Goal: Task Accomplishment & Management: Manage account settings

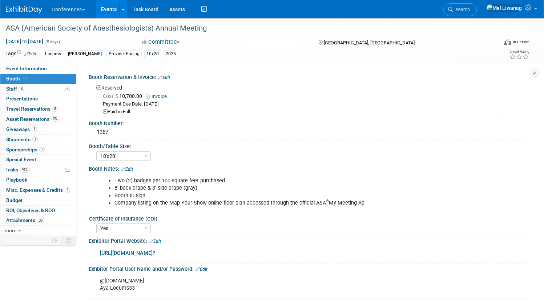
select select "10'x20'"
select select "Yes"
click at [465, 8] on span "Search" at bounding box center [462, 9] width 17 height 5
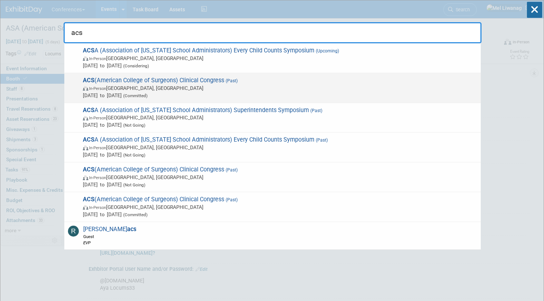
type input "acs"
click at [228, 89] on span "In-Person Chicago, IL" at bounding box center [280, 87] width 395 height 7
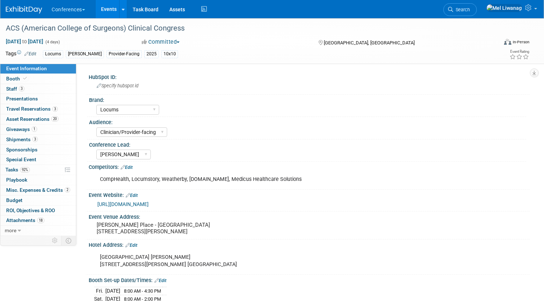
select select "Locums"
select select "Clinician/Provider-facing"
select select "[PERSON_NAME]"
click at [182, 31] on div "ACS (American College of Surgeons) Clinical Congress" at bounding box center [244, 28] width 482 height 13
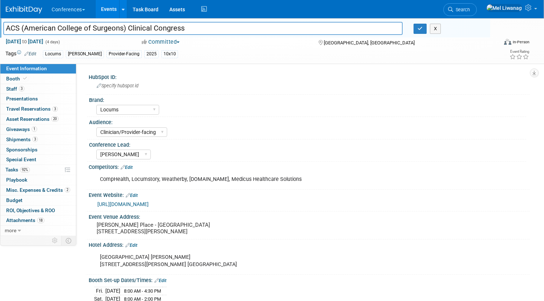
drag, startPoint x: 208, startPoint y: 31, endPoint x: 0, endPoint y: 23, distance: 208.5
click at [0, 23] on div "ACS (American College of Surgeons) Clinical Congress ACS (American College of S…" at bounding box center [272, 41] width 544 height 46
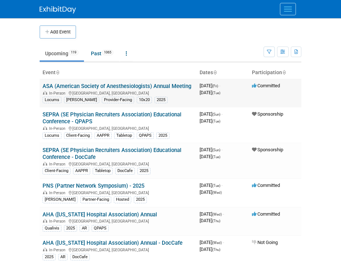
click at [121, 93] on td "ASA (American Society of Anesthesiologists) Annual Meeting In-Person San Antoni…" at bounding box center [118, 93] width 157 height 28
click at [120, 87] on link "ASA (American Society of Anesthesiologists) Annual Meeting" at bounding box center [117, 86] width 149 height 7
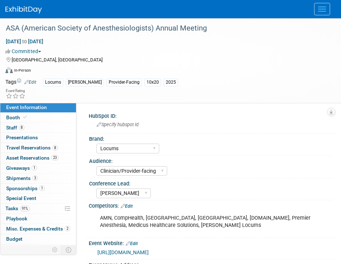
select select "Locums"
select select "Clinician/Provider-facing"
select select "[PERSON_NAME]"
drag, startPoint x: 208, startPoint y: 31, endPoint x: -5, endPoint y: 13, distance: 213.9
click at [0, 13] on html "Conferences Explore: My Workspaces 2 Go to Workspace: Conferences Marketing Req…" at bounding box center [170, 132] width 341 height 264
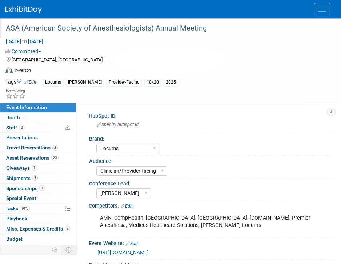
click at [72, 32] on div "ASA (American Society of Anesthesiologists) Annual Meeting" at bounding box center [164, 28] width 323 height 13
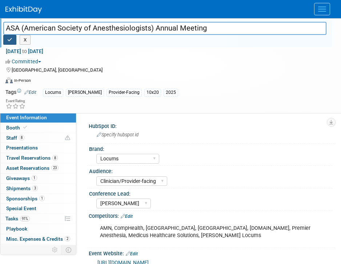
click at [13, 39] on button "button" at bounding box center [9, 40] width 13 height 10
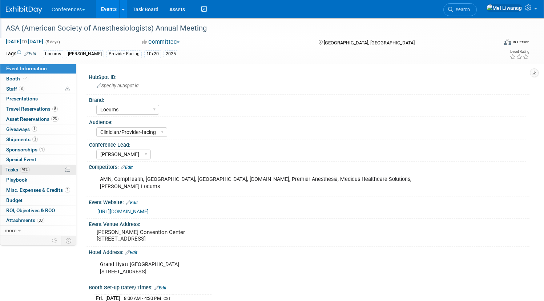
click at [30, 168] on span "91%" at bounding box center [25, 169] width 10 height 5
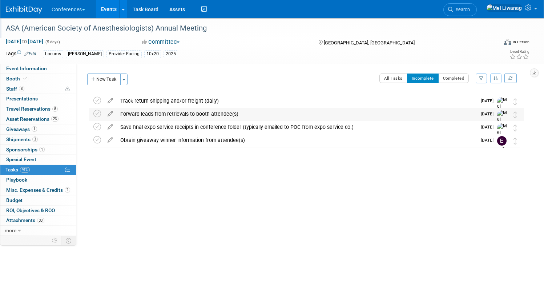
click at [210, 115] on div "Forward leads from retrievals to booth attendee(s)" at bounding box center [297, 114] width 360 height 12
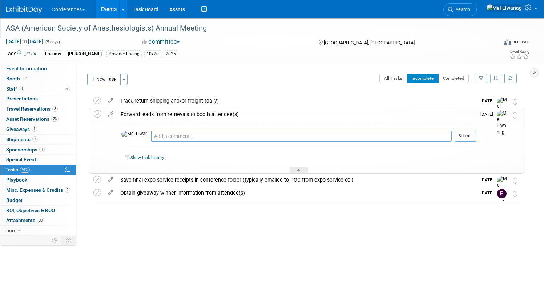
click at [206, 142] on div "Pro tip: Press Ctrl-Enter to submit comment." at bounding box center [301, 143] width 301 height 5
click at [206, 140] on textarea at bounding box center [301, 136] width 301 height 11
type textarea "10/13: Sent"
click at [341, 132] on button "Submit" at bounding box center [465, 136] width 21 height 11
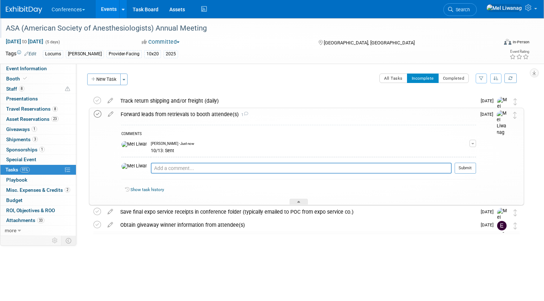
click at [101, 113] on icon at bounding box center [98, 114] width 8 height 8
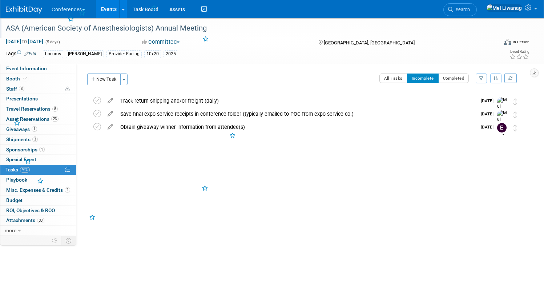
click at [227, 152] on div "ASA (American Society of Anesthesiologists) Annual Meeting San Antonio, TX Oct …" at bounding box center [304, 128] width 439 height 69
click at [76, 68] on link "Event Information" at bounding box center [38, 69] width 76 height 10
select select "Locums"
select select "Clinician/Provider-facing"
select select "[PERSON_NAME]"
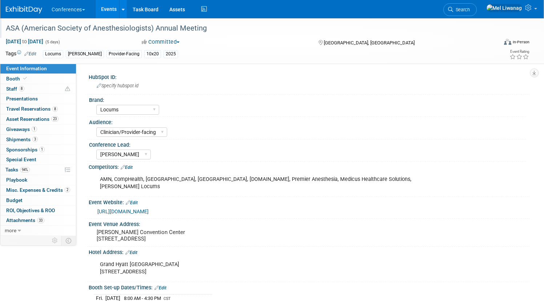
click at [42, 9] on img at bounding box center [24, 9] width 36 height 7
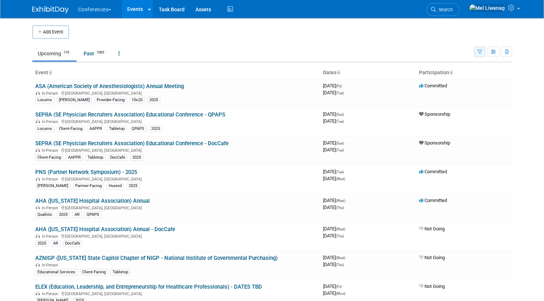
click at [483, 53] on icon "button" at bounding box center [480, 52] width 5 height 5
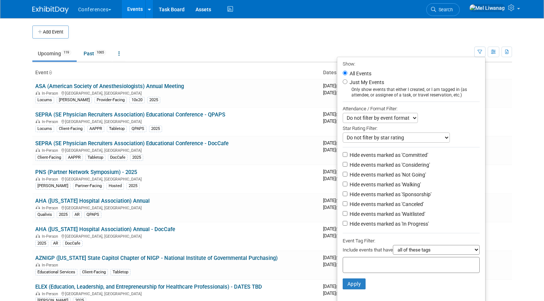
click at [380, 83] on label "Just My Events" at bounding box center [366, 82] width 36 height 7
click at [348, 83] on input "Just My Events" at bounding box center [345, 81] width 5 height 5
radio input "true"
click at [413, 180] on li "Hide events marked as 'Not Going'" at bounding box center [412, 175] width 148 height 10
click at [411, 176] on label "Hide events marked as 'Not Going'" at bounding box center [387, 174] width 78 height 7
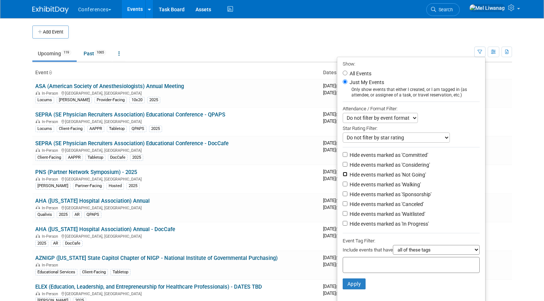
click at [348, 176] on input "Hide events marked as 'Not Going'" at bounding box center [345, 174] width 5 height 5
checkbox input "true"
click at [411, 215] on label "Hide events marked as 'Waitlisted'" at bounding box center [386, 213] width 77 height 7
click at [348, 215] on input "Hide events marked as 'Waitlisted'" at bounding box center [345, 213] width 5 height 5
checkbox input "true"
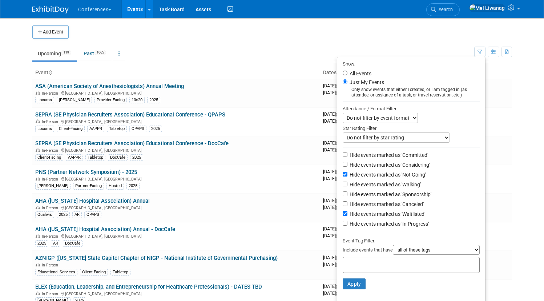
click at [411, 208] on label "Hide events marked as 'Canceled'" at bounding box center [386, 203] width 76 height 7
click at [348, 206] on input "Hide events marked as 'Canceled'" at bounding box center [345, 203] width 5 height 5
checkbox input "true"
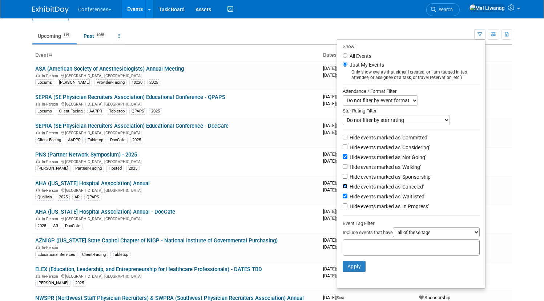
scroll to position [20, 0]
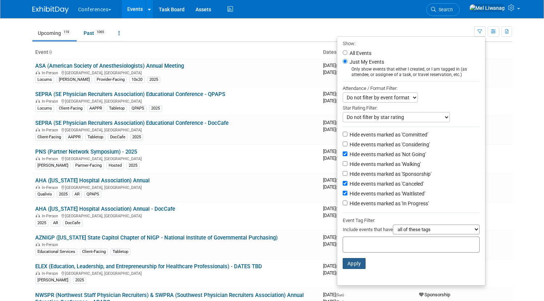
click at [357, 263] on button "Apply" at bounding box center [354, 263] width 23 height 11
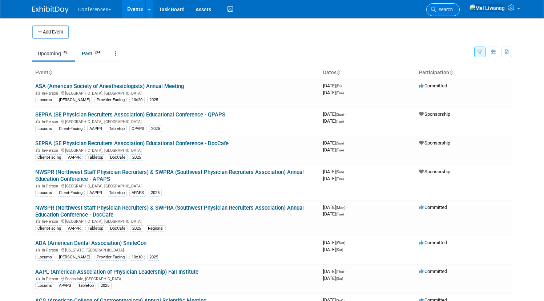
click at [436, 7] on icon at bounding box center [433, 9] width 5 height 5
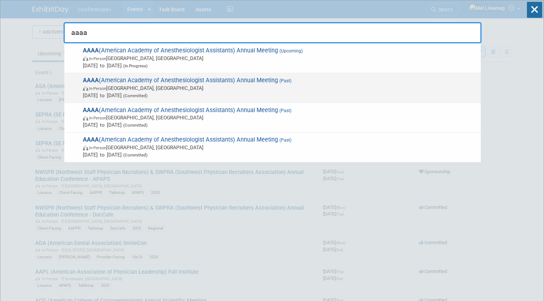
type input "aaaa"
click at [193, 88] on span "In-Person Charlotte, NC" at bounding box center [280, 87] width 395 height 7
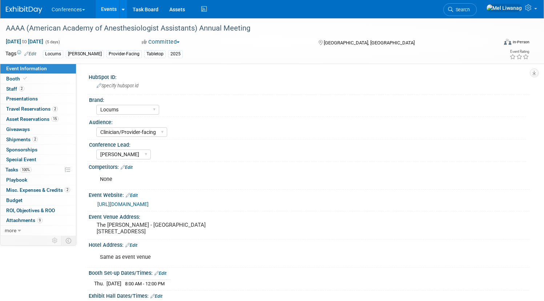
select select "Locums"
select select "Clinician/Provider-facing"
select select "[PERSON_NAME]"
click at [28, 76] on span at bounding box center [25, 78] width 7 height 5
select select "6' tabletop"
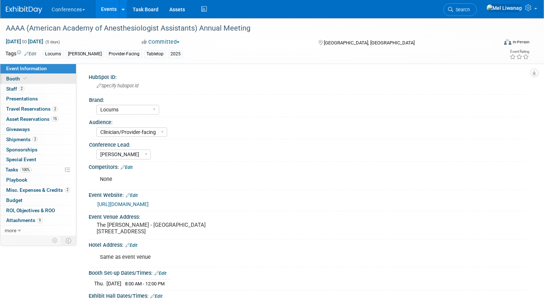
select select "No"
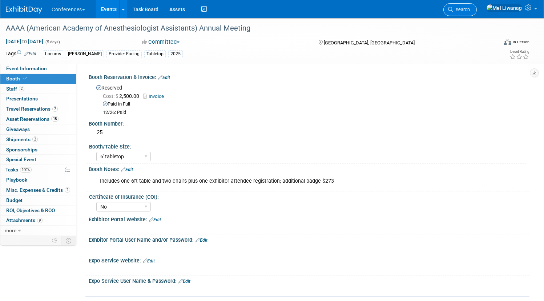
click at [463, 5] on link "Search" at bounding box center [460, 9] width 33 height 13
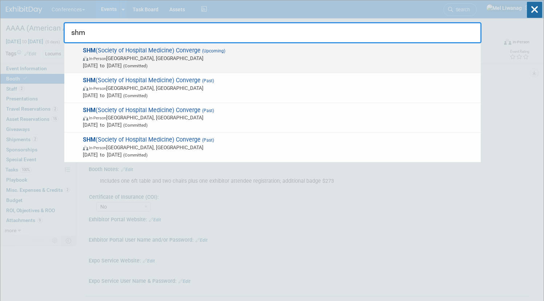
type input "shm"
click at [189, 62] on span "Mar 29, 2026 to Apr 1, 2026 (Committed)" at bounding box center [280, 65] width 395 height 7
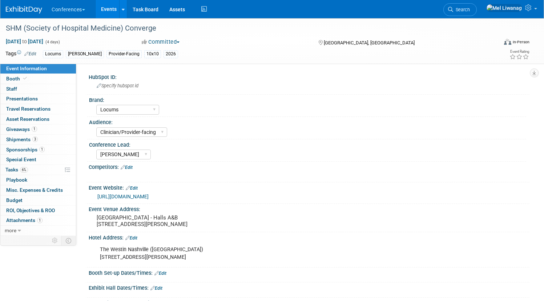
select select "Locums"
select select "Clinician/Provider-facing"
select select "[PERSON_NAME]"
click at [76, 84] on link "0 Staff 0" at bounding box center [38, 89] width 76 height 10
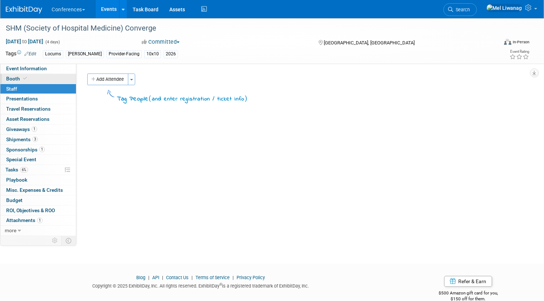
click at [71, 79] on link "Booth" at bounding box center [38, 79] width 76 height 10
select select "10'x10'"
select select "Yes"
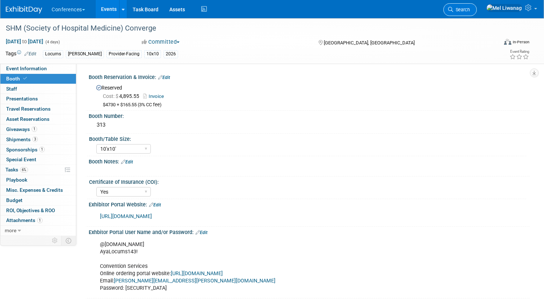
click at [465, 12] on span "Search" at bounding box center [462, 9] width 17 height 5
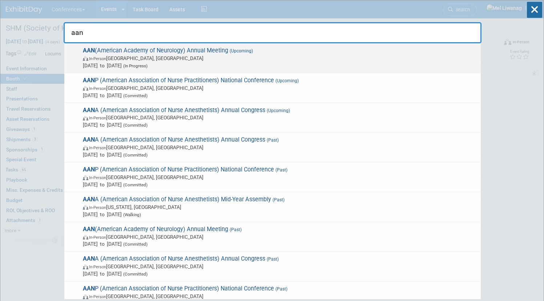
type input "aan"
click at [183, 57] on span "In-Person Chicago, IL" at bounding box center [280, 58] width 395 height 7
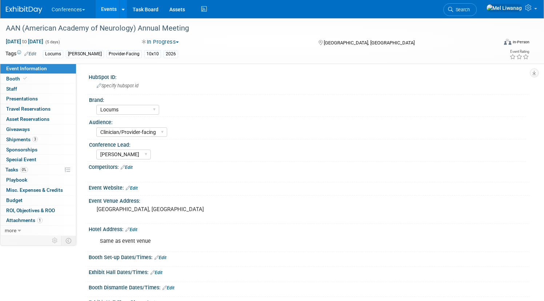
select select "Locums"
select select "Clinician/Provider-facing"
select select "[PERSON_NAME]"
click at [60, 75] on link "Booth" at bounding box center [38, 79] width 76 height 10
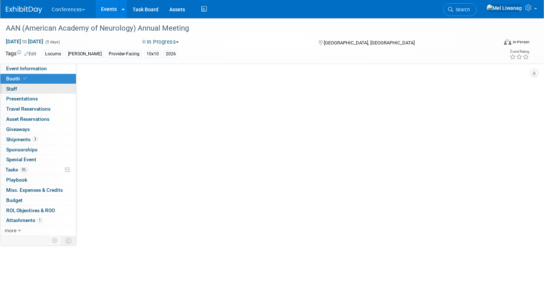
select select "10'x10'"
select select "No"
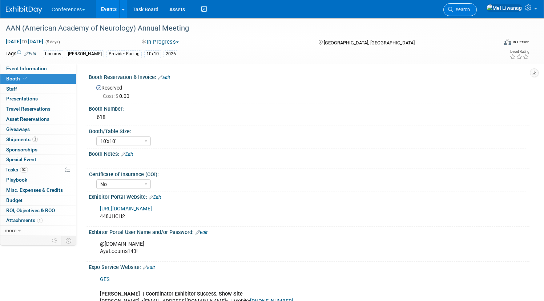
click at [467, 8] on span "Search" at bounding box center [462, 9] width 17 height 5
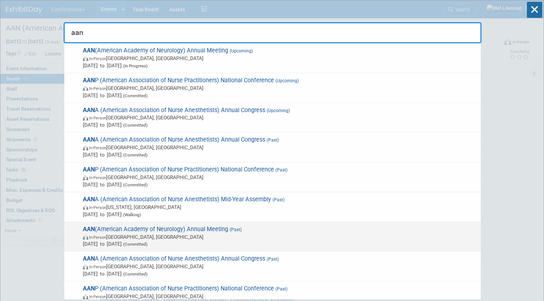
type input "aan"
click at [148, 243] on span "(Committed)" at bounding box center [135, 243] width 26 height 5
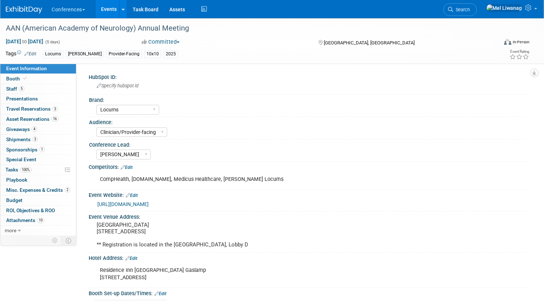
select select "Locums"
select select "Clinician/Provider-facing"
select select "[PERSON_NAME]"
click at [76, 81] on link "Booth" at bounding box center [38, 79] width 76 height 10
select select "10'x10'"
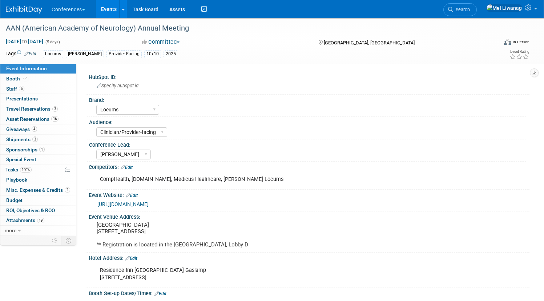
select select "No"
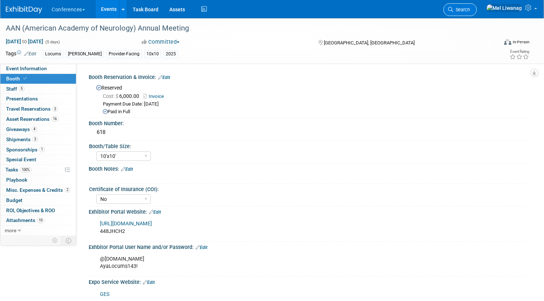
click at [470, 10] on span "Search" at bounding box center [462, 9] width 17 height 5
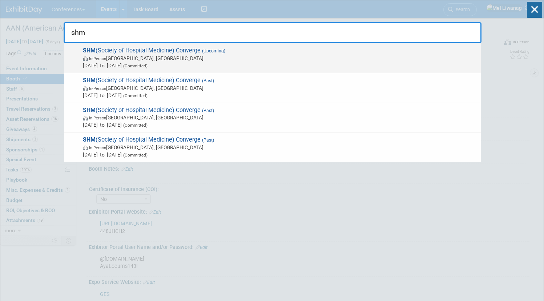
type input "shm"
click at [209, 61] on span "In-Person Nashville, TN" at bounding box center [280, 58] width 395 height 7
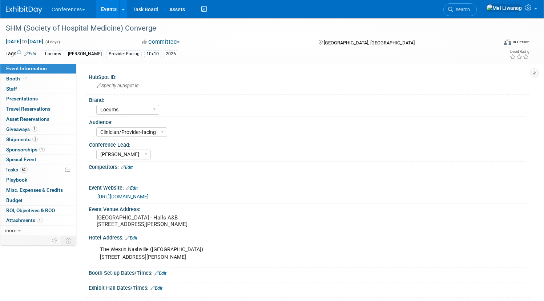
select select "Locums"
select select "Clinician/Provider-facing"
select select "[PERSON_NAME]"
click at [61, 79] on link "Booth" at bounding box center [38, 79] width 76 height 10
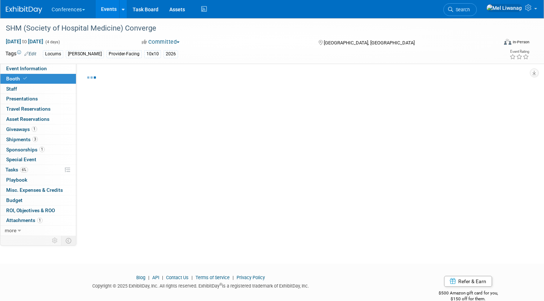
select select "10'x10'"
select select "Yes"
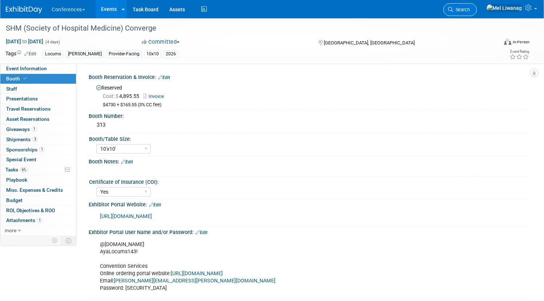
click at [470, 10] on span "Search" at bounding box center [462, 9] width 17 height 5
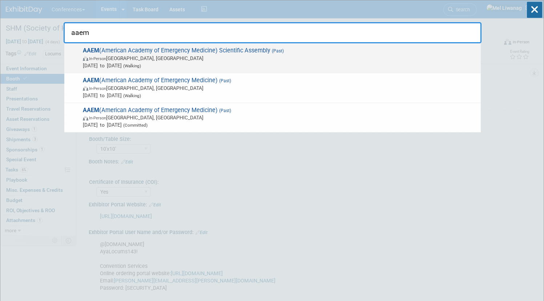
type input "aaem"
click at [292, 66] on span "Apr 7, 2025 to Apr 9, 2025 (Walking)" at bounding box center [280, 65] width 395 height 7
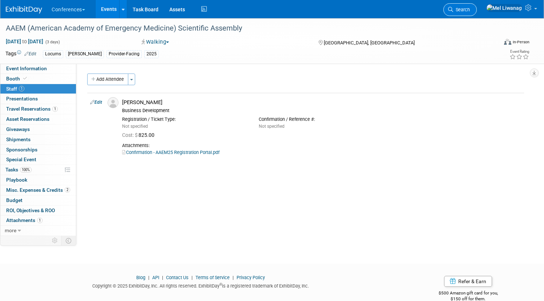
click at [460, 16] on link "Search" at bounding box center [460, 9] width 33 height 13
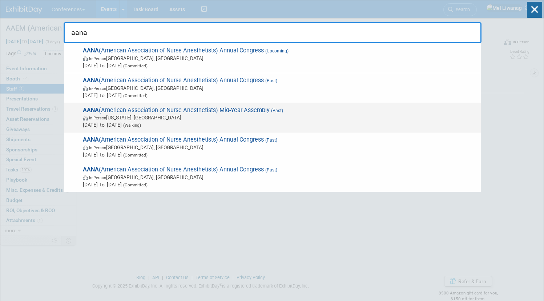
type input "aana"
click at [236, 119] on span "In-Person [US_STATE], [GEOGRAPHIC_DATA]" at bounding box center [280, 117] width 395 height 7
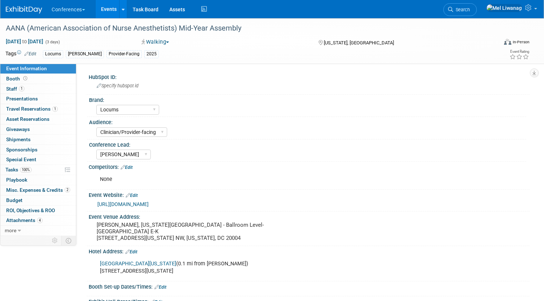
select select "Locums"
select select "Clinician/Provider-facing"
select select "[PERSON_NAME]"
click at [68, 78] on link "Booth" at bounding box center [38, 79] width 76 height 10
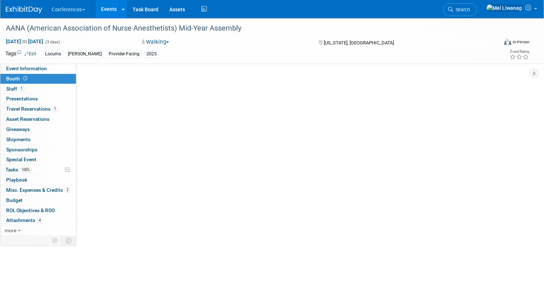
select select "6' tabletop"
select select "No"
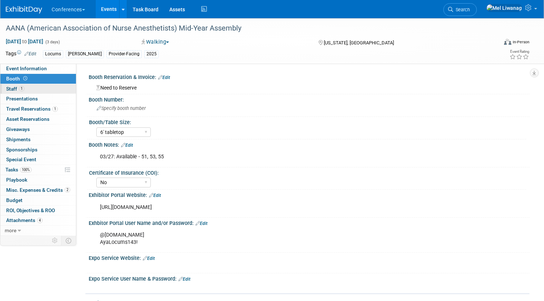
click at [57, 88] on link "1 Staff 1" at bounding box center [38, 89] width 76 height 10
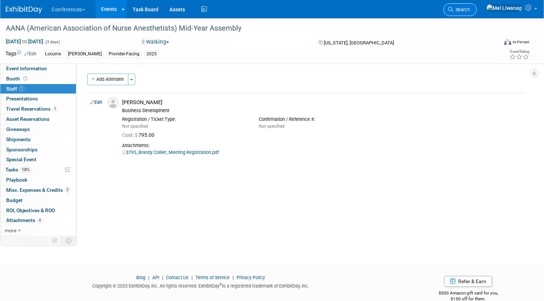
click at [463, 8] on span "Search" at bounding box center [462, 9] width 17 height 5
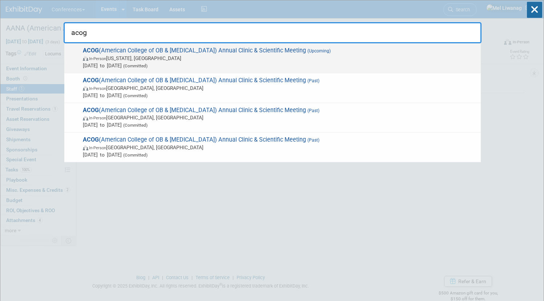
type input "acog"
click at [260, 55] on span "In-Person Washington, DC" at bounding box center [280, 58] width 395 height 7
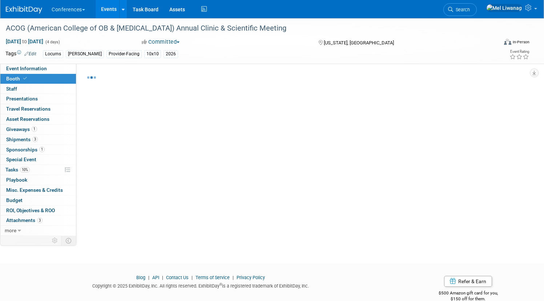
select select "10'x10'"
select select "Yes"
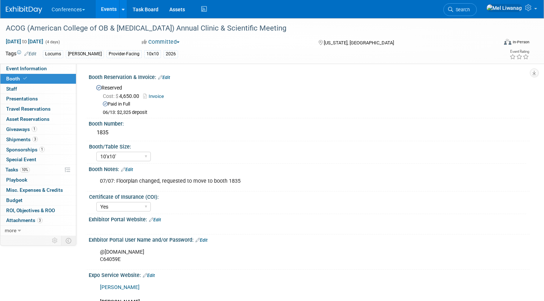
click at [476, 1] on li "Search" at bounding box center [460, 9] width 33 height 18
click at [470, 8] on span "Search" at bounding box center [462, 9] width 17 height 5
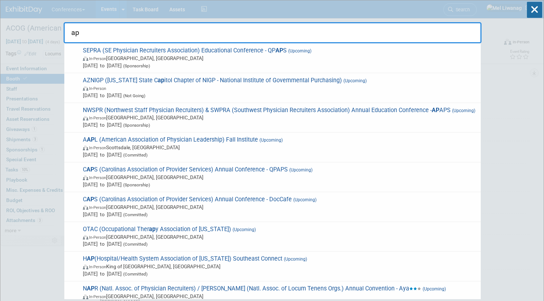
type input "a"
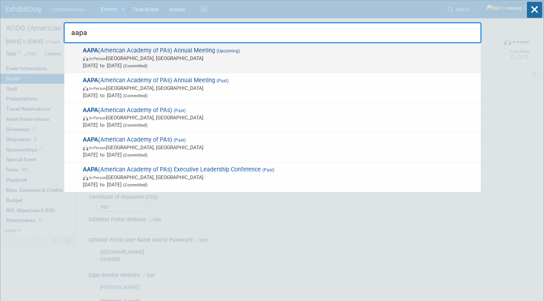
type input "aapa"
click at [209, 60] on span "In-Person [GEOGRAPHIC_DATA], [GEOGRAPHIC_DATA]" at bounding box center [280, 58] width 395 height 7
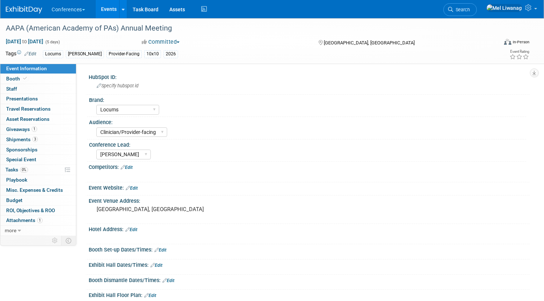
select select "Locums"
select select "Clinician/Provider-facing"
select select "[PERSON_NAME]"
click at [65, 83] on link "Booth" at bounding box center [38, 79] width 76 height 10
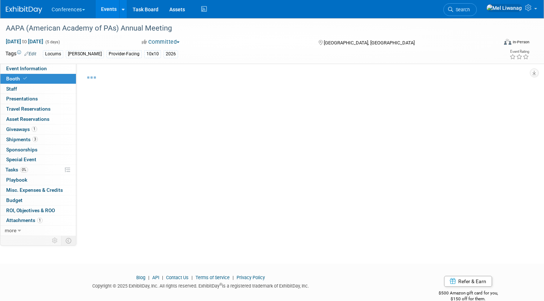
select select "10'x10'"
select select "Yes"
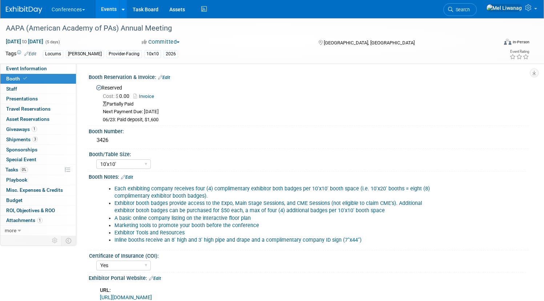
drag, startPoint x: 172, startPoint y: 118, endPoint x: 171, endPoint y: 100, distance: 18.2
click at [171, 117] on div "06/23: Paid deposit, $1,600" at bounding box center [314, 120] width 422 height 6
click at [158, 94] on link "Invoice" at bounding box center [145, 95] width 24 height 5
click at [158, 95] on link "Invoice" at bounding box center [145, 95] width 24 height 5
click at [158, 96] on link "Invoice" at bounding box center [145, 95] width 24 height 5
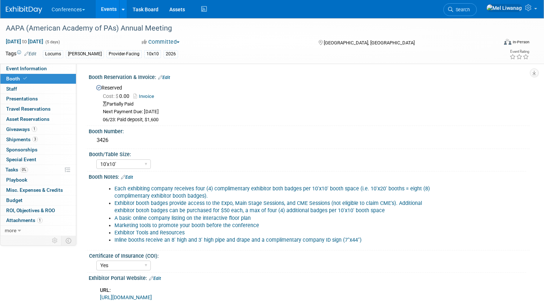
click at [170, 77] on link "Edit" at bounding box center [164, 77] width 12 height 5
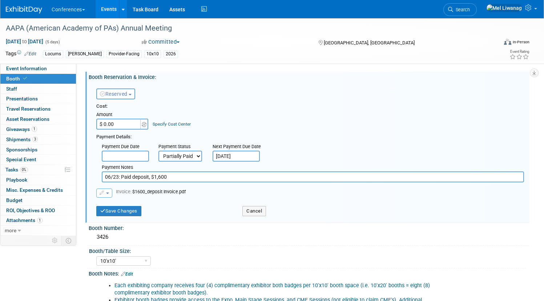
click at [142, 124] on input "$ 0.00" at bounding box center [118, 124] width 45 height 11
type input "$ 3,200.00"
click at [191, 126] on link "Specify Cost Center" at bounding box center [172, 123] width 38 height 5
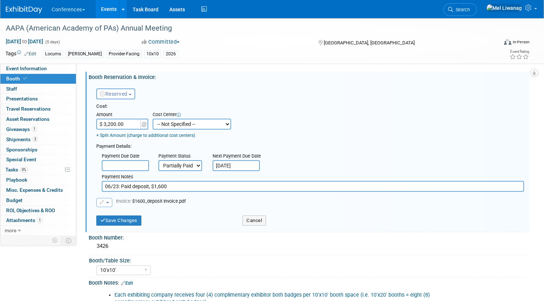
click at [207, 126] on select "-- Not Specified -- Aya Education Aya Healthcare Aya Locums Bespoke Corporate D…" at bounding box center [192, 124] width 79 height 11
select select "18965873"
click at [179, 119] on select "-- Not Specified -- Aya Education Aya Healthcare Aya Locums Bespoke Corporate D…" at bounding box center [192, 124] width 79 height 11
click at [158, 215] on div "Save Changes" at bounding box center [164, 218] width 146 height 15
click at [141, 222] on button "Save Changes" at bounding box center [118, 220] width 45 height 10
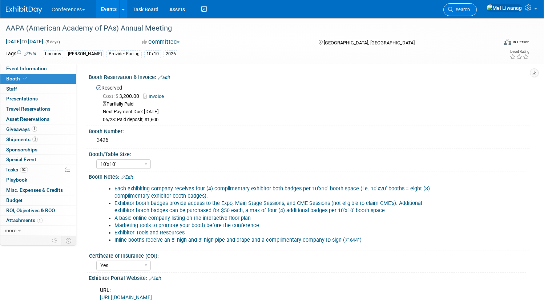
click at [466, 11] on span "Search" at bounding box center [462, 9] width 17 height 5
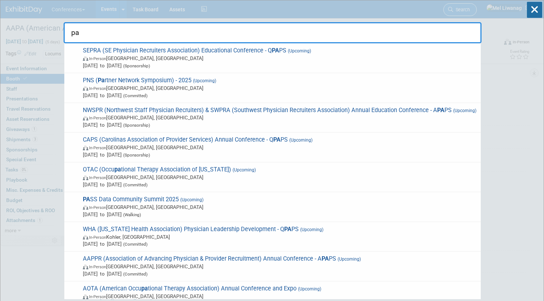
type input "p"
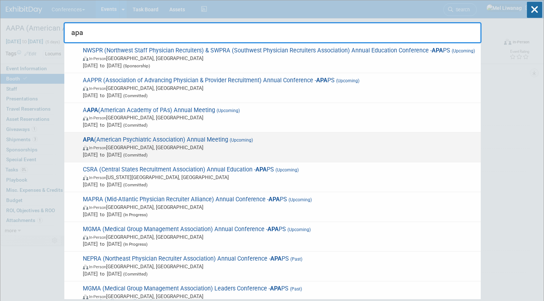
type input "apa"
click at [188, 158] on span "[DATE] to [DATE] (Committed)" at bounding box center [280, 154] width 395 height 7
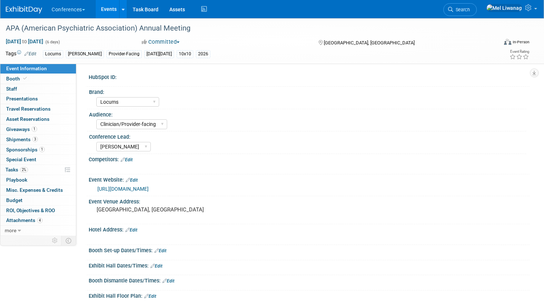
select select "Locums"
select select "Clinician/Provider-facing"
select select "[PERSON_NAME]"
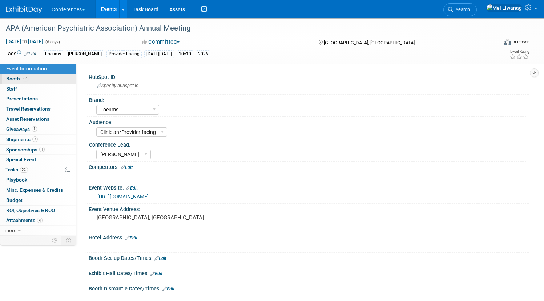
click at [74, 75] on link "Booth" at bounding box center [38, 79] width 76 height 10
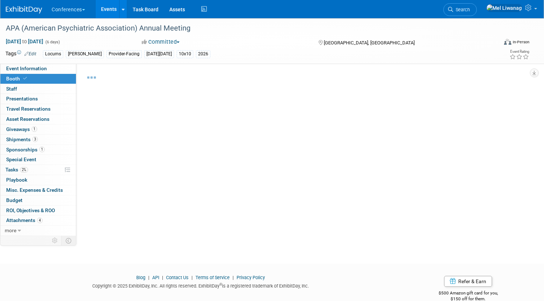
select select "10'x10'"
select select "Yes"
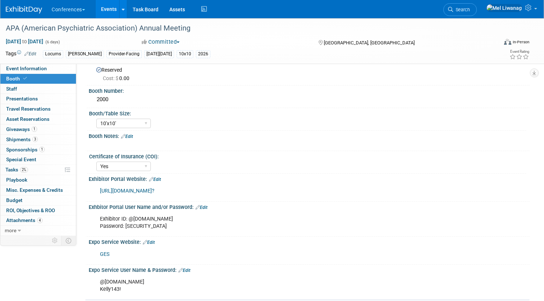
scroll to position [22, 0]
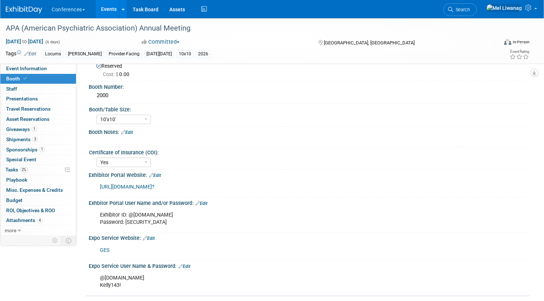
drag, startPoint x: 153, startPoint y: 221, endPoint x: 201, endPoint y: 221, distance: 48.0
click at [201, 221] on div "Exhibitor ID: @ayahealthcare.com Password: AyaLocums143!" at bounding box center [270, 219] width 350 height 22
copy div "AyaLocums143!"
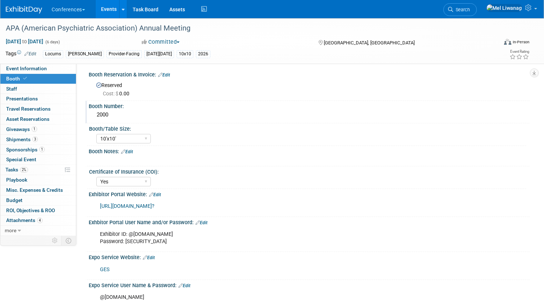
scroll to position [0, 0]
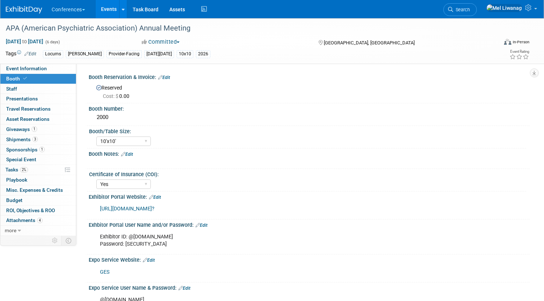
click at [170, 77] on link "Edit" at bounding box center [164, 77] width 12 height 5
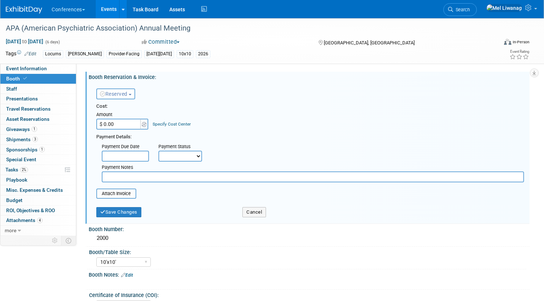
click at [142, 126] on input "$ 0.00" at bounding box center [118, 124] width 45 height 11
type input "$ 4,100.00"
click at [191, 127] on div "Specify Cost Center" at bounding box center [172, 120] width 38 height 13
click at [191, 126] on link "Specify Cost Center" at bounding box center [172, 123] width 38 height 5
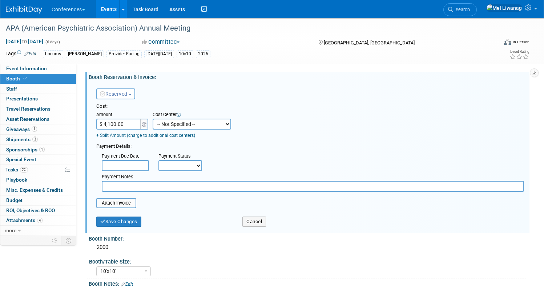
click at [204, 125] on select "-- Not Specified -- Aya Education Aya Healthcare Aya Locums Bespoke Corporate D…" at bounding box center [192, 124] width 79 height 11
select select "18965873"
click at [179, 119] on select "-- Not Specified -- Aya Education Aya Healthcare Aya Locums Bespoke Corporate D…" at bounding box center [192, 124] width 79 height 11
click at [202, 163] on select "Not Paid Yet Partially Paid Paid in Full" at bounding box center [181, 165] width 44 height 11
select select "2"
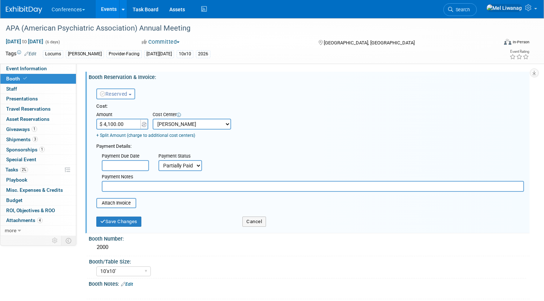
click at [185, 160] on select "Not Paid Yet Partially Paid Paid in Full" at bounding box center [181, 165] width 44 height 11
click at [141, 221] on button "Save Changes" at bounding box center [118, 221] width 45 height 10
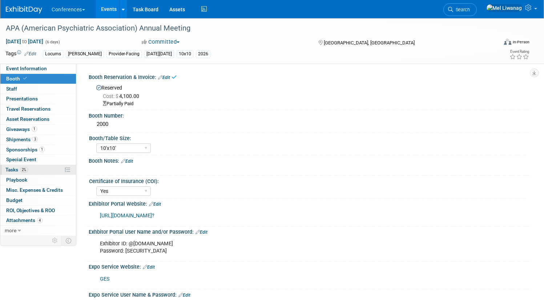
click at [69, 171] on link "2% Tasks 2%" at bounding box center [38, 170] width 76 height 10
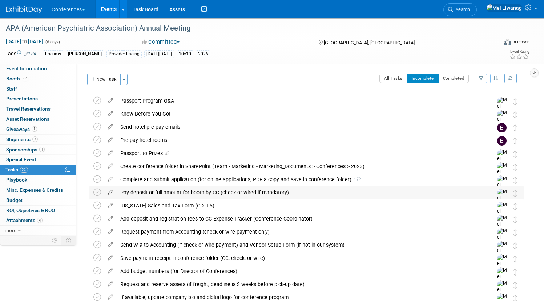
click at [117, 192] on icon at bounding box center [110, 190] width 13 height 9
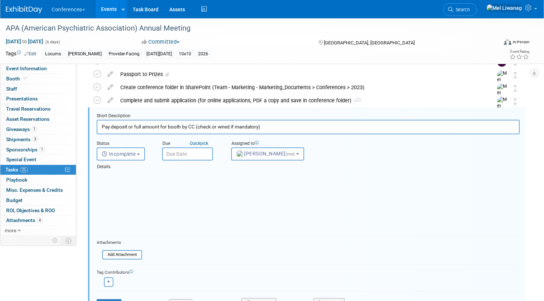
scroll to position [80, 0]
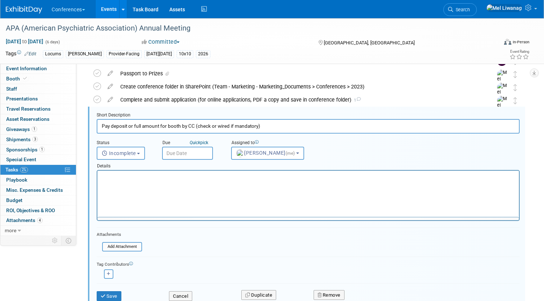
click at [217, 169] on div "Details" at bounding box center [308, 165] width 423 height 10
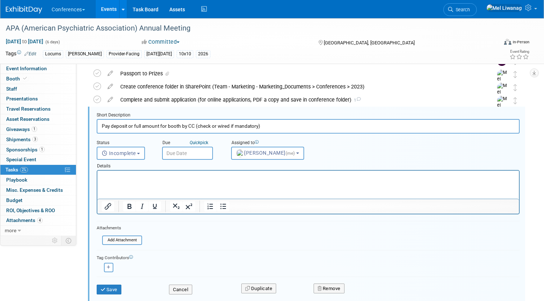
scroll to position [0, 0]
click at [217, 164] on div "Details" at bounding box center [308, 165] width 423 height 10
click at [213, 151] on input "text" at bounding box center [187, 153] width 51 height 13
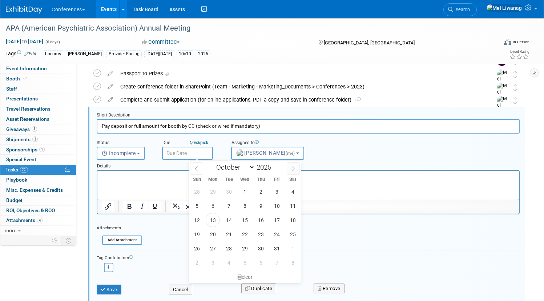
click at [292, 166] on icon at bounding box center [293, 168] width 5 height 5
select select "11"
click at [292, 166] on icon at bounding box center [293, 168] width 5 height 5
type input "2026"
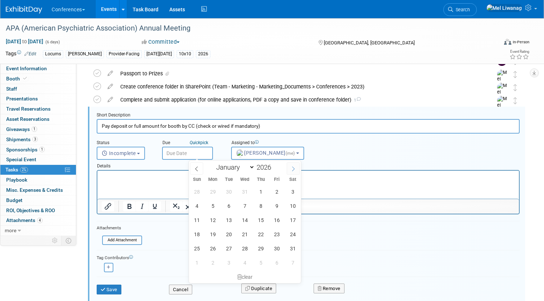
click at [292, 166] on icon at bounding box center [293, 168] width 5 height 5
select select "1"
click at [215, 191] on span "2" at bounding box center [213, 191] width 14 height 14
click at [283, 221] on span "20" at bounding box center [277, 220] width 14 height 14
type input "Feb 20, 2026"
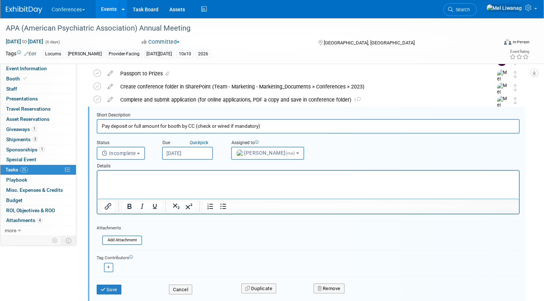
click at [146, 296] on div "Save Cancel Duplicate Remove" at bounding box center [308, 288] width 434 height 17
click at [146, 295] on div "Save Cancel Duplicate Remove" at bounding box center [308, 288] width 434 height 17
click at [121, 287] on button "Save" at bounding box center [109, 289] width 25 height 10
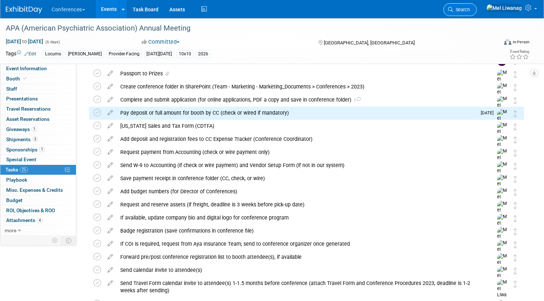
click at [477, 6] on link "Search" at bounding box center [460, 9] width 33 height 13
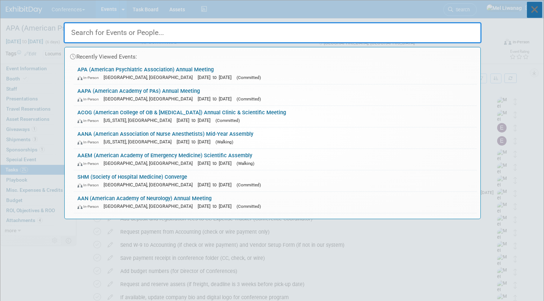
click at [542, 8] on icon at bounding box center [534, 10] width 15 height 16
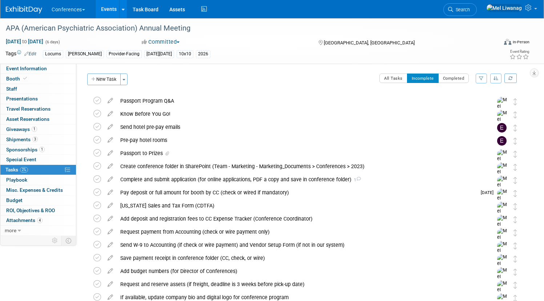
click at [222, 190] on div "Pay deposit or full amount for booth by CC (check or wired if mandatory)" at bounding box center [297, 192] width 360 height 12
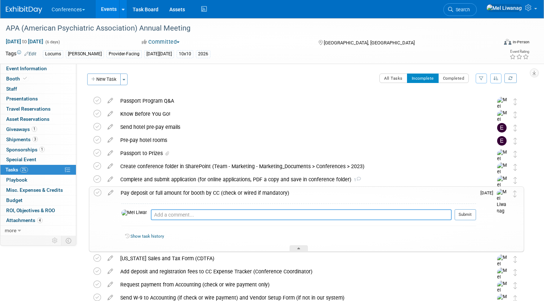
click at [222, 216] on textarea at bounding box center [301, 214] width 301 height 11
click at [263, 212] on textarea "10/13: Paid" at bounding box center [301, 214] width 301 height 11
type textarea "10/13: Paid 08/11"
click at [455, 212] on button "Submit" at bounding box center [465, 214] width 21 height 11
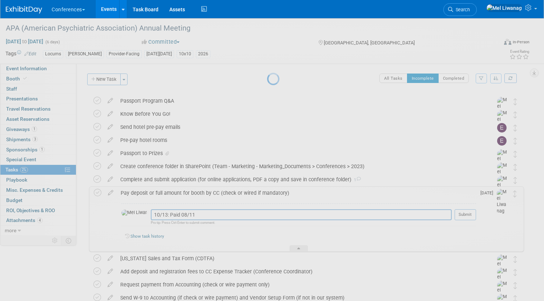
click at [277, 196] on div at bounding box center [272, 150] width 10 height 301
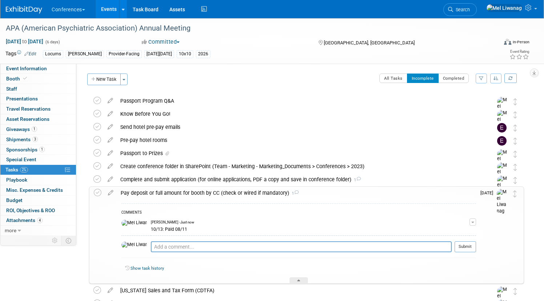
click at [299, 192] on icon at bounding box center [296, 192] width 5 height 4
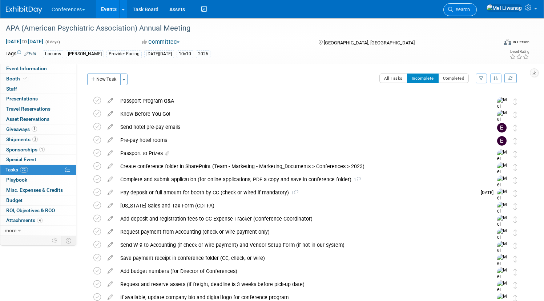
click at [477, 12] on link "Search" at bounding box center [460, 9] width 33 height 13
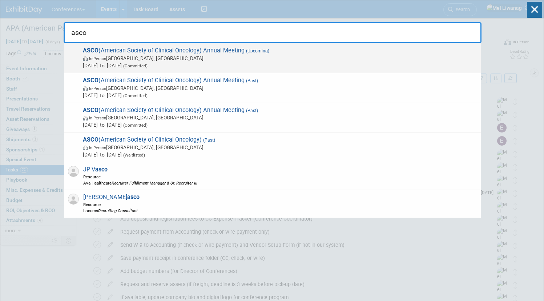
type input "asco"
click at [201, 57] on span "In-Person Chicago, IL" at bounding box center [280, 58] width 395 height 7
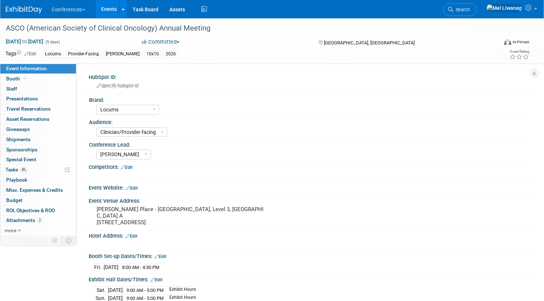
click at [58, 79] on link "Booth" at bounding box center [38, 79] width 76 height 10
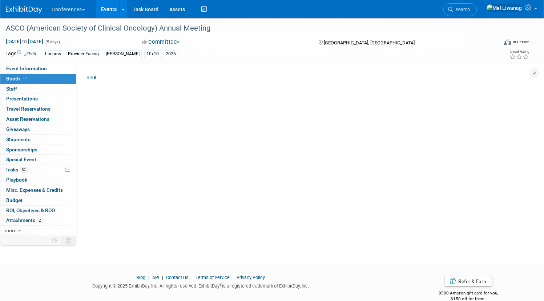
select select "10'x10'"
select select "No"
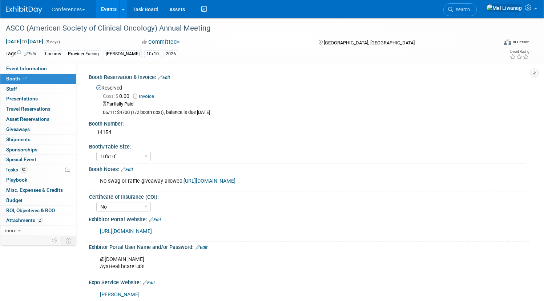
click at [158, 97] on link "Invoice" at bounding box center [145, 95] width 24 height 5
click at [170, 77] on link "Edit" at bounding box center [164, 77] width 12 height 5
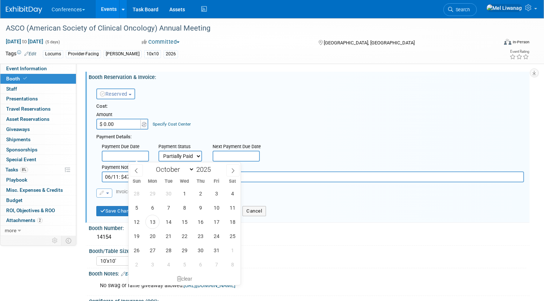
click at [149, 155] on input "text" at bounding box center [125, 156] width 47 height 11
click at [142, 123] on input "$ 0.00" at bounding box center [118, 124] width 45 height 11
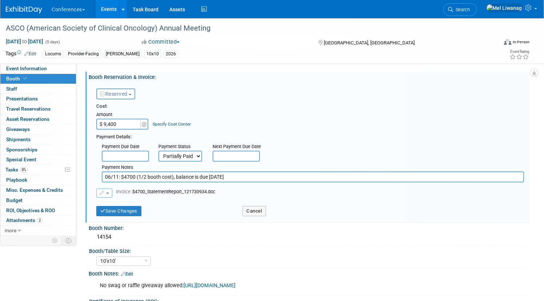
type input "$ 9,400.00"
click at [191, 127] on div "Specify Cost Center" at bounding box center [172, 120] width 38 height 13
click at [191, 125] on link "Specify Cost Center" at bounding box center [172, 123] width 38 height 5
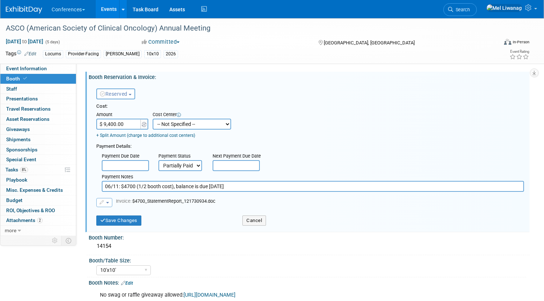
click at [201, 125] on select "-- Not Specified -- Aya Education Aya Healthcare Aya Locums Bespoke Corporate D…" at bounding box center [192, 124] width 79 height 11
select select "18965873"
click at [179, 119] on select "-- Not Specified -- Aya Education Aya Healthcare Aya Locums Bespoke Corporate D…" at bounding box center [192, 124] width 79 height 11
click at [141, 219] on button "Save Changes" at bounding box center [118, 220] width 45 height 10
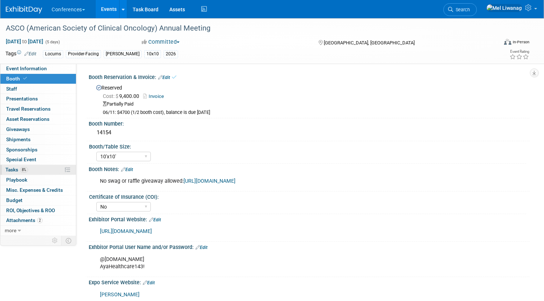
click at [59, 172] on link "8% Tasks 8%" at bounding box center [38, 170] width 76 height 10
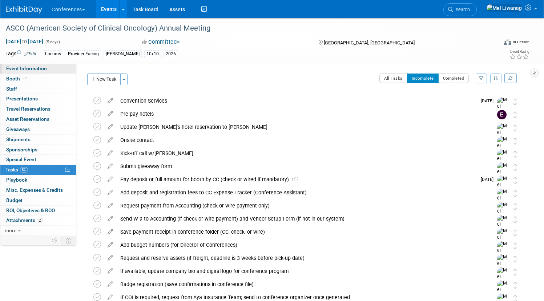
click at [59, 64] on link "Event Information" at bounding box center [38, 69] width 76 height 10
select select "Locums"
select select "Clinician/Provider-facing"
select select "[PERSON_NAME]"
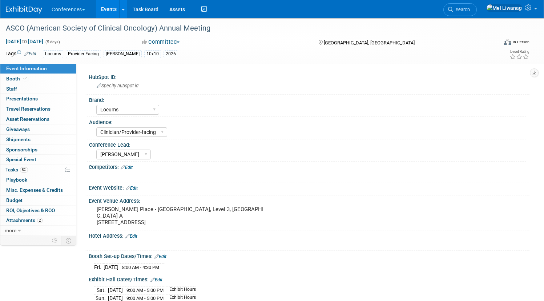
click at [451, 9] on div "Conferences Explore: My Workspaces 2 Go to Workspace: Conferences Marketing Req…" at bounding box center [268, 9] width 524 height 18
click at [470, 11] on span "Search" at bounding box center [462, 9] width 17 height 5
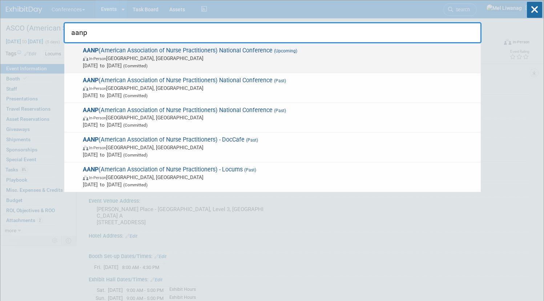
type input "aanp"
click at [299, 66] on span "[DATE] to [DATE] (Committed)" at bounding box center [280, 65] width 395 height 7
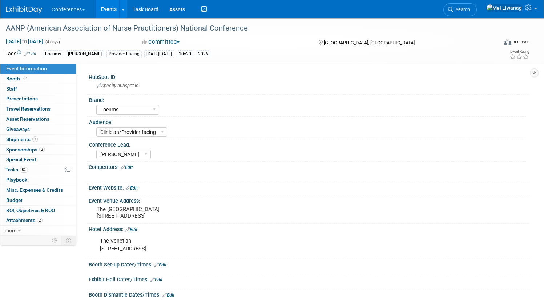
select select "Locums"
select select "Clinician/Provider-facing"
select select "[PERSON_NAME]"
click at [76, 75] on link "Booth" at bounding box center [38, 79] width 76 height 10
select select "10'x20'"
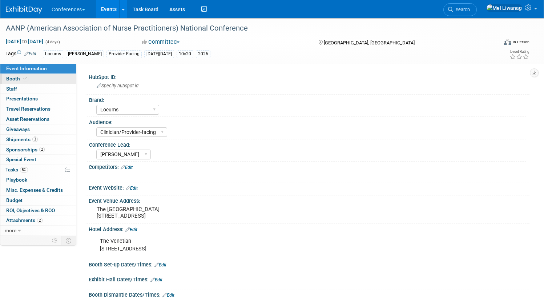
select select "No"
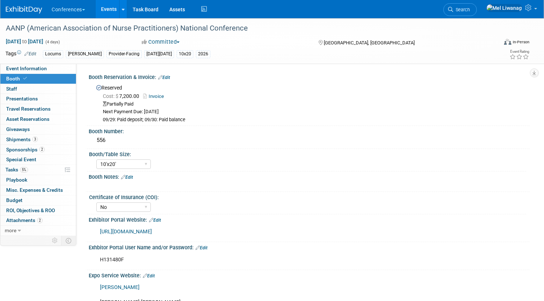
click at [168, 93] on link "Invoice" at bounding box center [155, 95] width 24 height 5
click at [470, 9] on span "Search" at bounding box center [462, 9] width 17 height 5
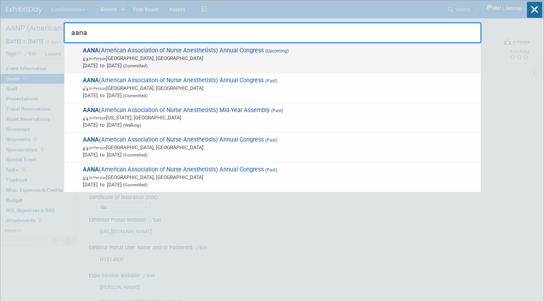
type input "aana"
click at [190, 61] on span "In-Person [GEOGRAPHIC_DATA], [GEOGRAPHIC_DATA]" at bounding box center [280, 58] width 395 height 7
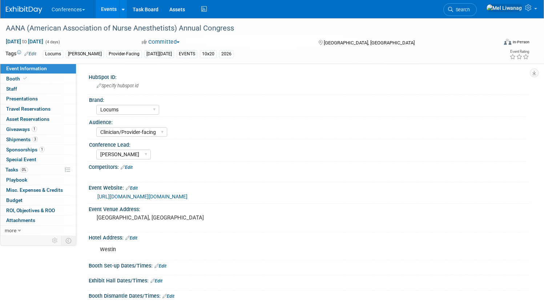
select select "Locums"
select select "Clinician/Provider-facing"
select select "[PERSON_NAME]"
click at [75, 79] on link "Booth" at bounding box center [38, 79] width 76 height 10
select select "10'x20'"
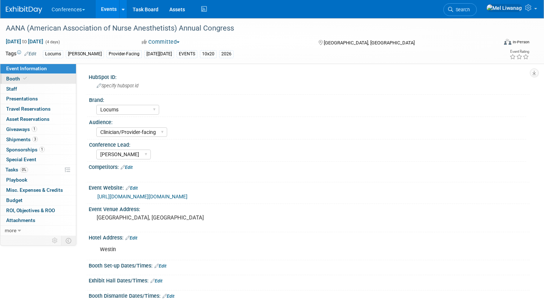
select select "Yes"
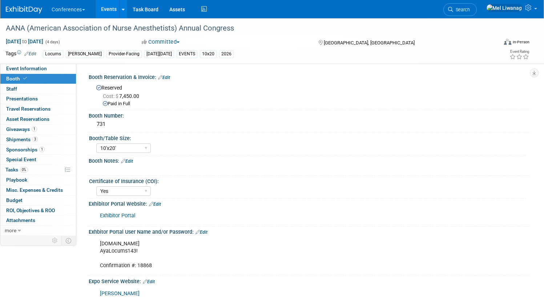
click at [474, 18] on div "Conferences Explore: My Workspaces 2 Go to Workspace: Conferences Marketing Req…" at bounding box center [272, 9] width 544 height 19
click at [473, 15] on link "Search" at bounding box center [460, 9] width 33 height 13
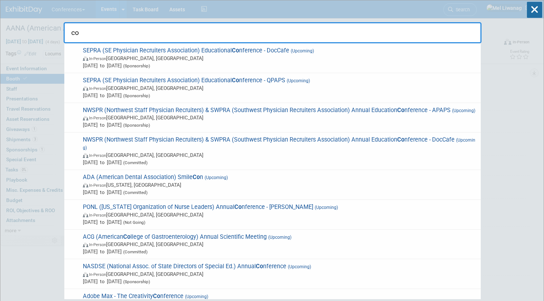
type input "c"
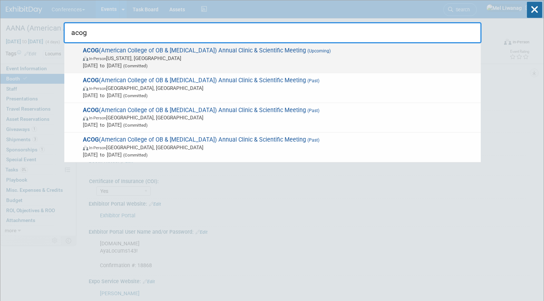
type input "acog"
click at [207, 52] on span "ACOG (American College of OB & [MEDICAL_DATA]) Annual Clinic & Scientific Meeti…" at bounding box center [279, 58] width 397 height 22
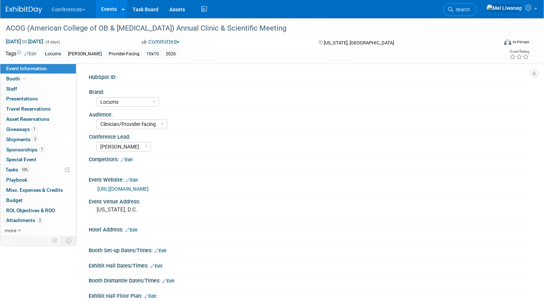
select select "Locums"
select select "Clinician/Provider-facing"
select select "[PERSON_NAME]"
click at [44, 43] on span "[DATE] to [DATE]" at bounding box center [24, 41] width 38 height 7
select select "3"
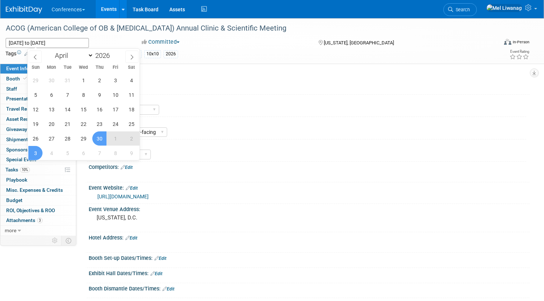
click at [99, 141] on span "30" at bounding box center [99, 138] width 14 height 14
type input "[DATE]"
click at [136, 136] on span "2" at bounding box center [131, 138] width 14 height 14
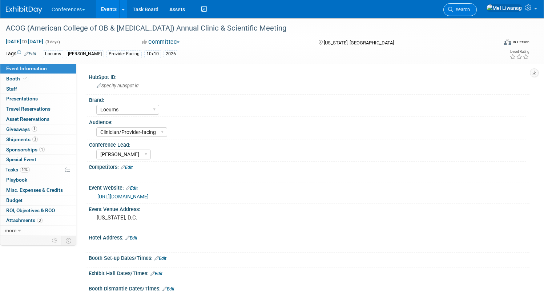
click at [468, 7] on span "Search" at bounding box center [462, 9] width 17 height 5
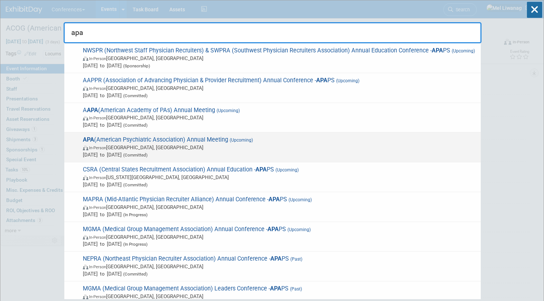
type input "apa"
click at [180, 158] on span "May 15, 2026 to May 20, 2026 (Committed)" at bounding box center [280, 154] width 395 height 7
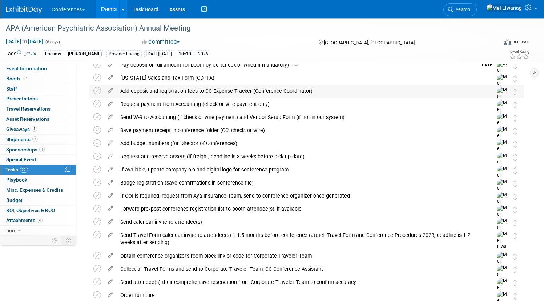
scroll to position [127, 0]
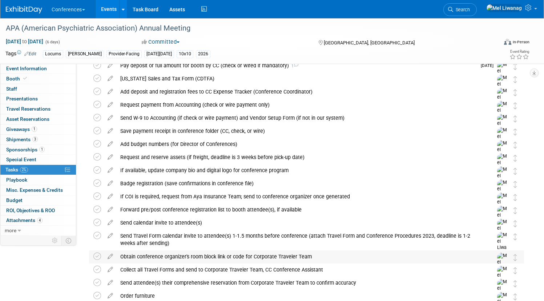
click at [227, 256] on div "Obtain conference organizer's room block link or code for Corporate Traveler Te…" at bounding box center [300, 256] width 366 height 12
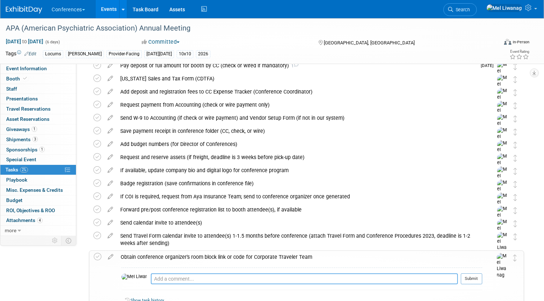
click at [229, 280] on textarea at bounding box center [304, 278] width 307 height 11
paste textarea "https://compass.onpeak.com/e/68APAAM2026HIR/2#hotels"
type textarea "https://compass.onpeak.com/e/68APAAM2026HIR/2#hotels"
click at [468, 279] on button "Submit" at bounding box center [471, 278] width 21 height 11
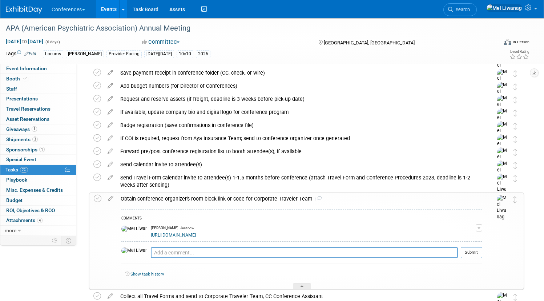
scroll to position [191, 0]
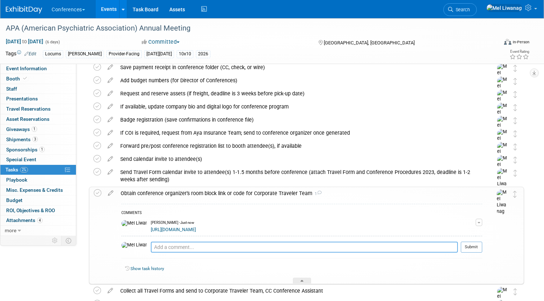
click at [190, 246] on textarea at bounding box center [304, 246] width 307 height 11
type textarea "10/13: Requested 5 rooms"
click at [461, 248] on button "Submit" at bounding box center [471, 246] width 21 height 11
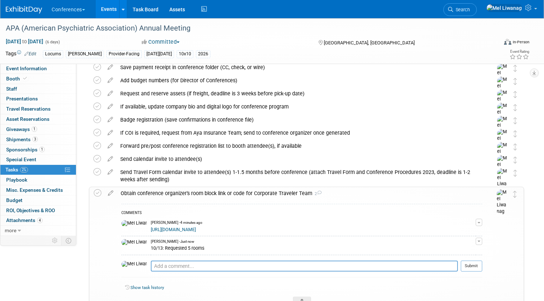
click at [272, 193] on div "Obtain conference organizer's room block link or code for Corporate Traveler Te…" at bounding box center [300, 193] width 366 height 12
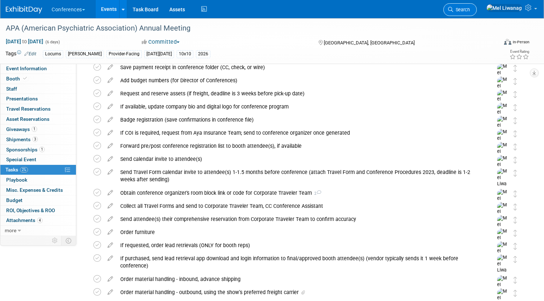
click at [477, 8] on link "Search" at bounding box center [460, 9] width 33 height 13
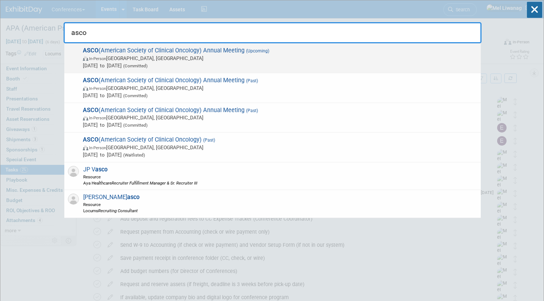
type input "asco"
click at [151, 58] on span "In-Person [GEOGRAPHIC_DATA], [GEOGRAPHIC_DATA]" at bounding box center [280, 58] width 395 height 7
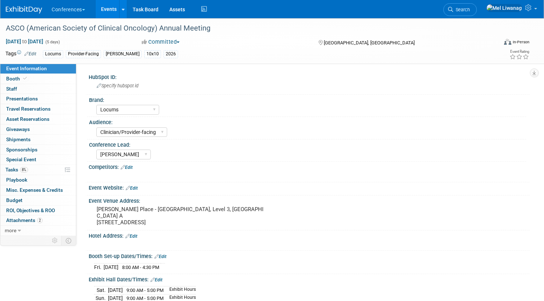
select select "Locums"
select select "Clinician/Provider-facing"
select select "[PERSON_NAME]"
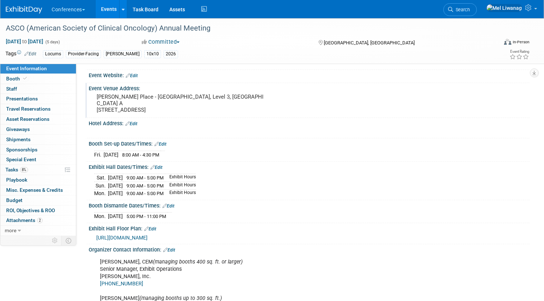
scroll to position [128, 0]
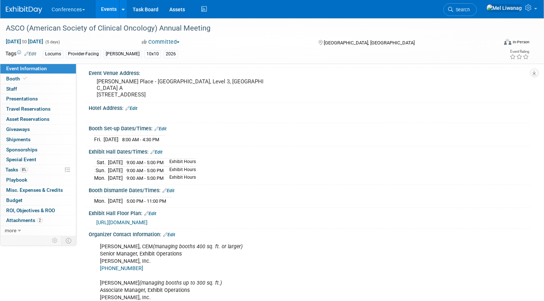
click at [178, 218] on div "[URL][DOMAIN_NAME]" at bounding box center [310, 222] width 428 height 8
click at [148, 219] on span "[URL][DOMAIN_NAME]" at bounding box center [121, 222] width 51 height 6
click at [466, 9] on span "Search" at bounding box center [462, 9] width 17 height 5
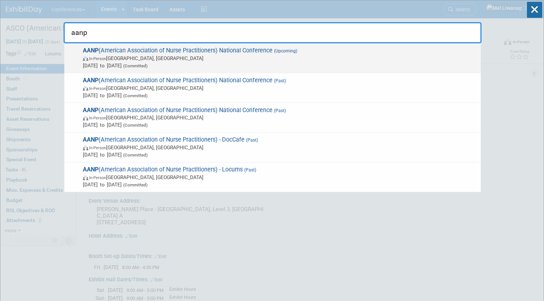
type input "aanp"
click at [287, 62] on span "Jun 24, 2026 to Jun 27, 2026 (Committed)" at bounding box center [280, 65] width 395 height 7
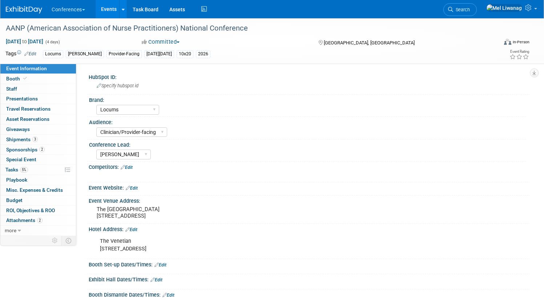
select select "Locums"
select select "Clinician/Provider-facing"
select select "[PERSON_NAME]"
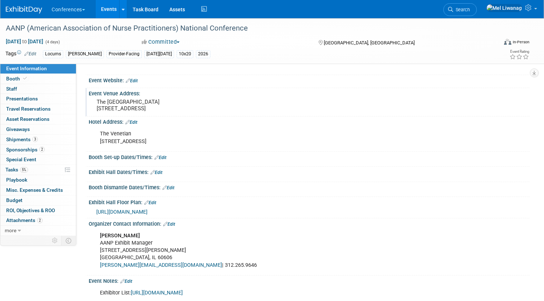
scroll to position [112, 0]
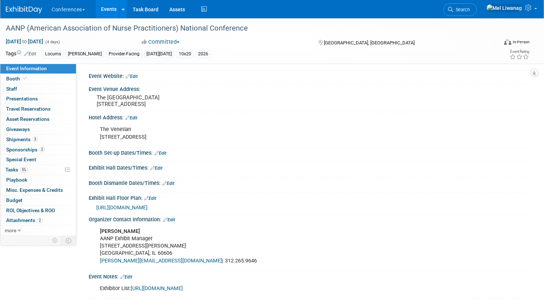
click at [148, 206] on span "[URL][DOMAIN_NAME]" at bounding box center [121, 207] width 51 height 6
click at [156, 197] on link "Edit" at bounding box center [150, 198] width 12 height 5
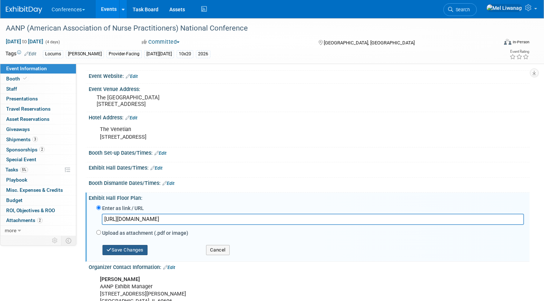
type input "https://events.jspargo.com/asco26/Public/eventmap.aspx?ID=117756&shmode=E&shExh…"
click at [148, 250] on button "Save Changes" at bounding box center [125, 250] width 45 height 10
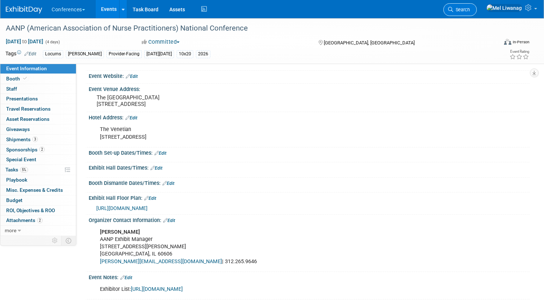
click at [470, 9] on span "Search" at bounding box center [462, 9] width 17 height 5
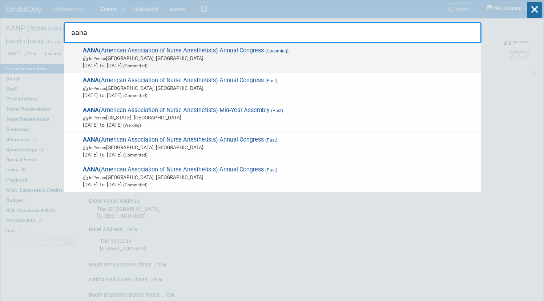
type input "aana"
click at [272, 67] on span "Aug 21, 2026 to Aug 24, 2026 (Committed)" at bounding box center [280, 65] width 395 height 7
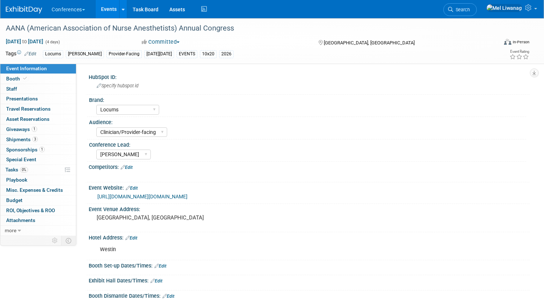
select select "Locums"
select select "Clinician/Provider-facing"
select select "[PERSON_NAME]"
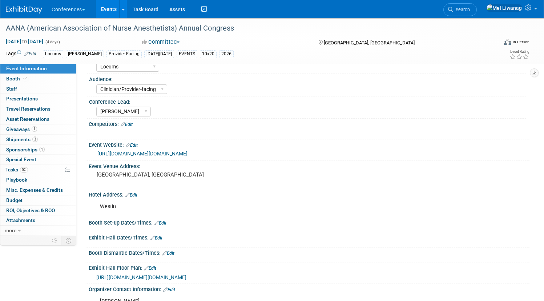
click at [188, 152] on link "[URL][DOMAIN_NAME][DOMAIN_NAME]" at bounding box center [142, 154] width 90 height 6
click at [154, 173] on pre "[GEOGRAPHIC_DATA], [GEOGRAPHIC_DATA]" at bounding box center [181, 174] width 168 height 7
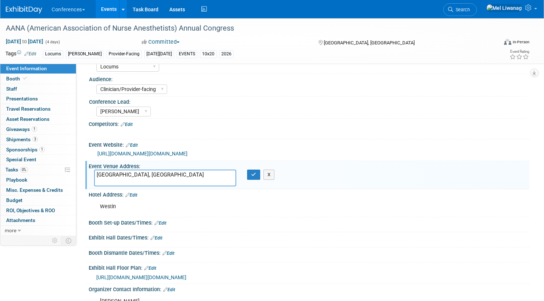
drag, startPoint x: 130, startPoint y: 173, endPoint x: 109, endPoint y: 173, distance: 21.1
click at [109, 173] on div "HubSpot ID: Specify hubspot id Brand: Aya Bespoke Corporate [PERSON_NAME] DocCa…" at bounding box center [303, 107] width 454 height 172
click at [143, 181] on textarea "[PERSON_NAME] Convention & Exhibition Center, [GEOGRAPHIC_DATA], [GEOGRAPHIC_DA…" at bounding box center [165, 177] width 142 height 17
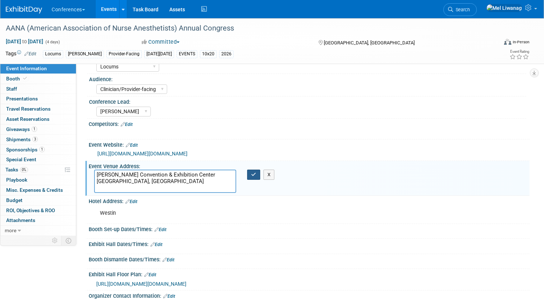
type textarea "[PERSON_NAME] Convention & Exhibition Center [GEOGRAPHIC_DATA], [GEOGRAPHIC_DAT…"
click at [256, 174] on icon "button" at bounding box center [253, 174] width 5 height 5
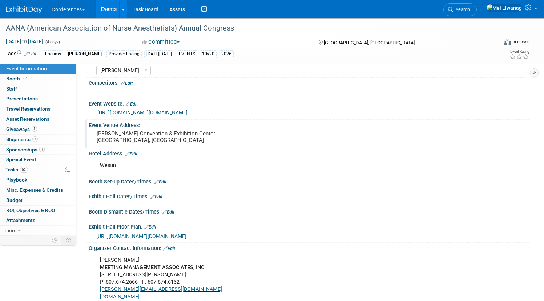
scroll to position [94, 0]
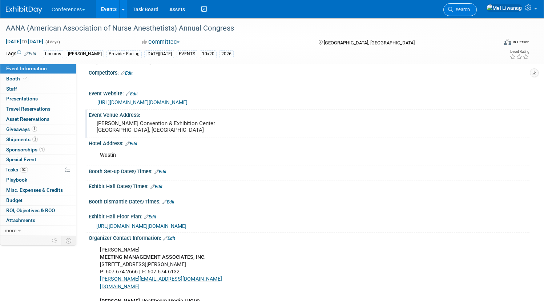
click at [470, 9] on span "Search" at bounding box center [462, 9] width 17 height 5
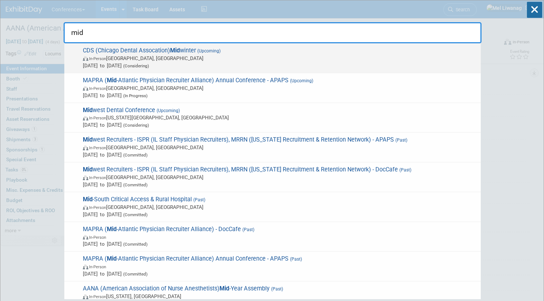
type input "mid"
click at [319, 61] on span "In-Person [GEOGRAPHIC_DATA], [GEOGRAPHIC_DATA]" at bounding box center [280, 58] width 395 height 7
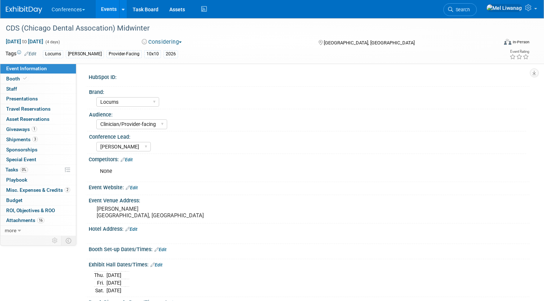
select select "Locums"
select select "Clinician/Provider-facing"
select select "[PERSON_NAME]"
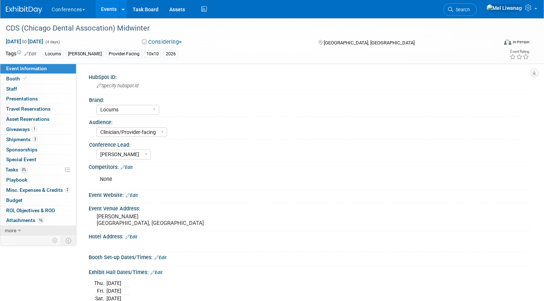
click at [35, 227] on link "more" at bounding box center [38, 230] width 76 height 10
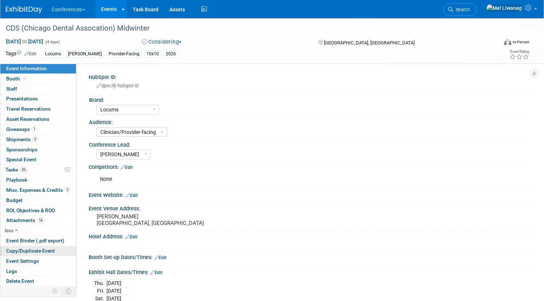
click at [55, 248] on span "Copy/Duplicate Event" at bounding box center [30, 251] width 49 height 6
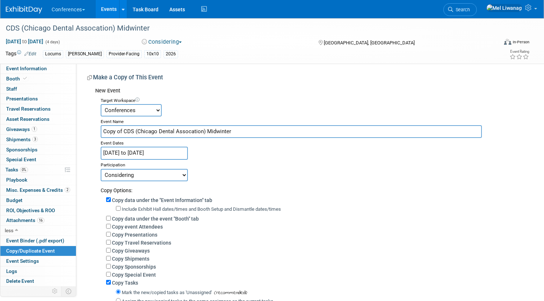
click at [163, 132] on input "Copy of CDS (Chicago Dental Assocation) Midwinter" at bounding box center [292, 131] width 382 height 13
drag, startPoint x: 273, startPoint y: 131, endPoint x: 0, endPoint y: 126, distance: 273.5
click at [0, 126] on div "CDS (Chicago Dental Assocation) Midwinter Feb 18, 2026 to Feb 21, 2026 (4 days)…" at bounding box center [272, 199] width 544 height 363
paste input "https://mcdc2025.mapyourshow.com/8_0/#/"
type input "Mid-Continent Dental Congress"
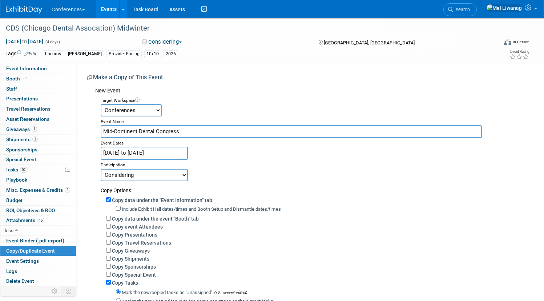
click at [175, 155] on input "Feb 18, 2026 to Feb 21, 2026" at bounding box center [144, 153] width 87 height 13
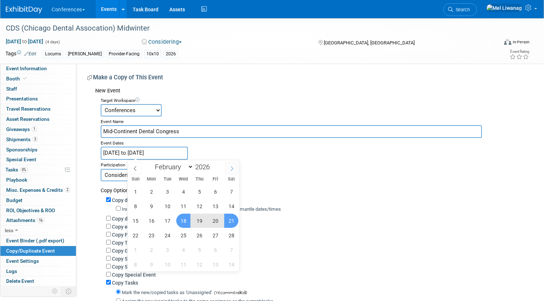
click at [229, 166] on span at bounding box center [231, 168] width 13 height 12
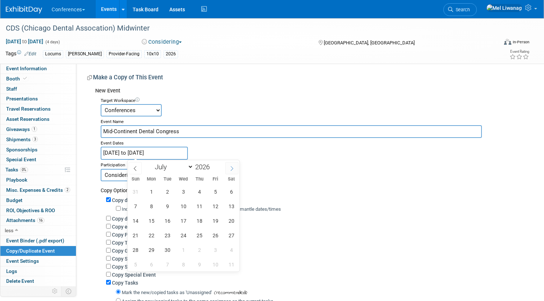
click at [229, 166] on span at bounding box center [231, 168] width 13 height 12
select select "8"
click at [213, 237] on span "25" at bounding box center [215, 235] width 14 height 14
click at [228, 236] on span "26" at bounding box center [231, 235] width 14 height 14
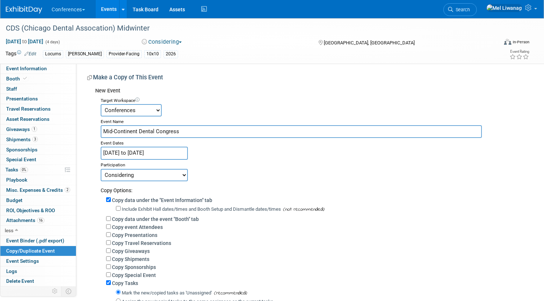
click at [148, 153] on input "Sep 25, 2026 to Sep 26, 2026" at bounding box center [144, 153] width 87 height 13
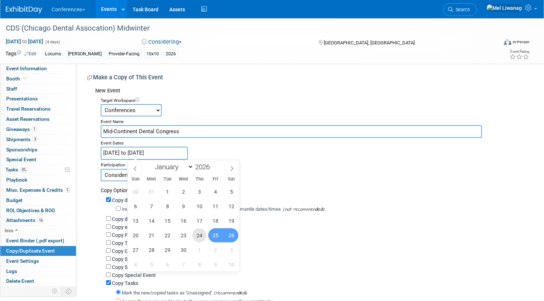
click at [201, 237] on span "24" at bounding box center [199, 235] width 14 height 14
click at [226, 236] on span "26" at bounding box center [231, 235] width 14 height 14
type input "[DATE] to [DATE]"
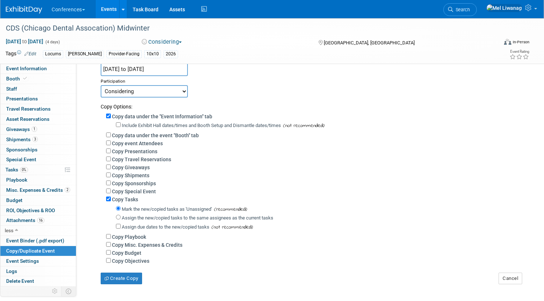
scroll to position [104, 0]
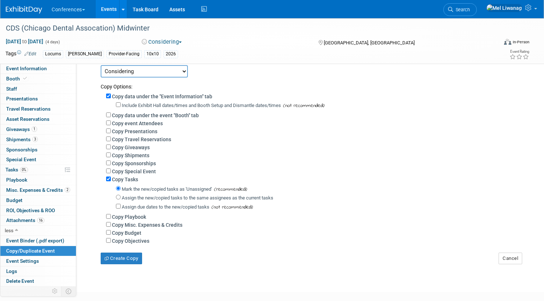
click at [184, 115] on label "Copy data under the event "Booth" tab" at bounding box center [155, 115] width 87 height 6
click at [111, 115] on input "Copy data under the event "Booth" tab" at bounding box center [108, 114] width 5 height 5
checkbox input "true"
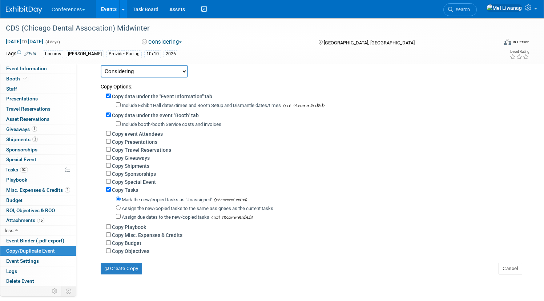
click at [150, 159] on label "Copy Giveaways" at bounding box center [131, 158] width 38 height 6
click at [111, 159] on input "Copy Giveaways" at bounding box center [108, 157] width 5 height 5
checkbox input "true"
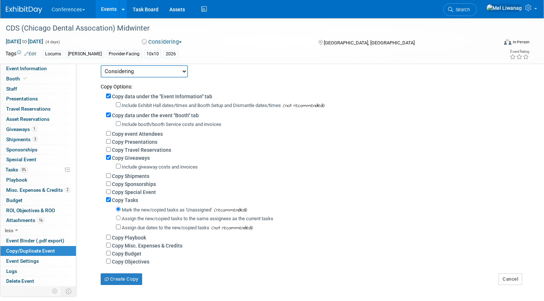
click at [149, 176] on label "Copy Shipments" at bounding box center [130, 176] width 37 height 6
click at [111, 176] on input "Copy Shipments" at bounding box center [108, 175] width 5 height 5
checkbox input "true"
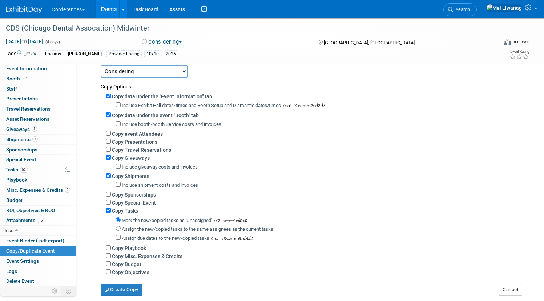
click at [176, 229] on label "Assign the new/copied tasks to the same assignees as the current tasks" at bounding box center [198, 228] width 152 height 5
click at [121, 229] on input "Assign the new/copied tasks to the same assignees as the current tasks" at bounding box center [118, 228] width 5 height 5
radio input "true"
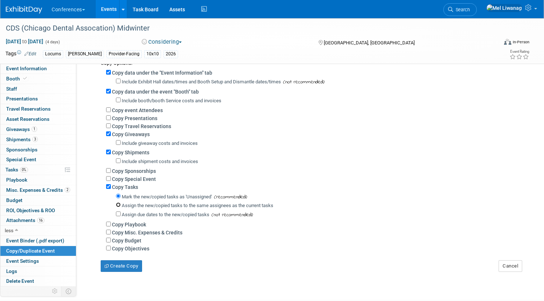
scroll to position [137, 0]
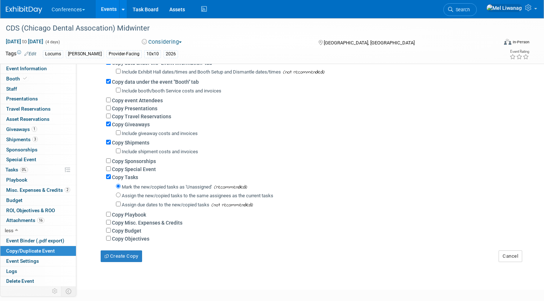
click at [167, 224] on label "Copy Misc. Expenses & Credits" at bounding box center [147, 223] width 71 height 6
click at [111, 224] on input "Copy Misc. Expenses & Credits" at bounding box center [108, 222] width 5 height 5
checkbox input "true"
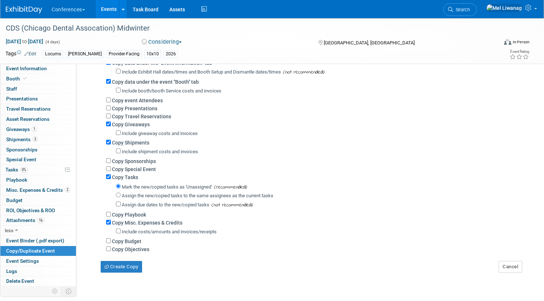
click at [141, 243] on label "Copy Budget" at bounding box center [126, 241] width 29 height 6
click at [111, 243] on input "Copy Budget" at bounding box center [108, 240] width 5 height 5
checkbox input "true"
click at [142, 264] on button "Create Copy" at bounding box center [121, 267] width 41 height 12
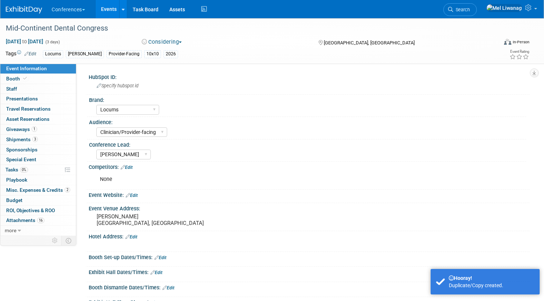
select select "Locums"
select select "Clinician/Provider-facing"
select select "[PERSON_NAME]"
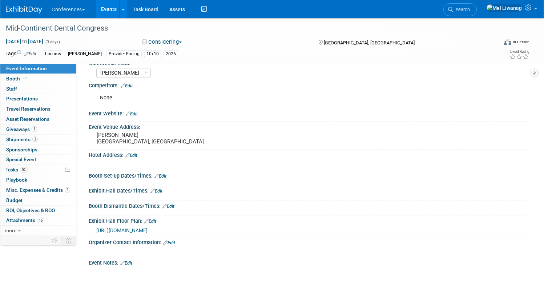
scroll to position [88, 0]
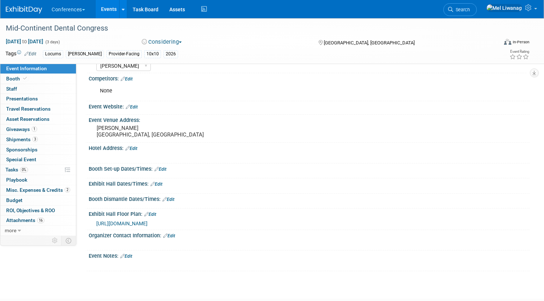
click at [179, 211] on div "Exhibit Hall Floor Plan: Edit" at bounding box center [309, 212] width 441 height 9
click at [189, 226] on div "[URL][DOMAIN_NAME]" at bounding box center [310, 223] width 428 height 8
click at [148, 223] on span "[URL][DOMAIN_NAME]" at bounding box center [121, 223] width 51 height 6
click at [156, 213] on link "Edit" at bounding box center [150, 214] width 12 height 5
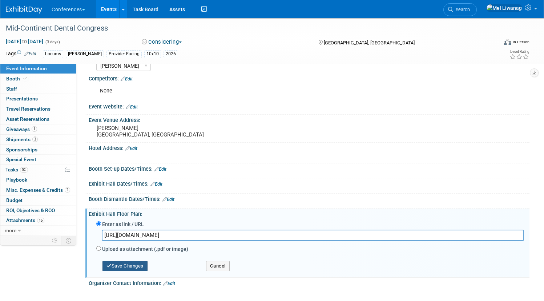
type input "[URL][DOMAIN_NAME]"
click at [148, 264] on button "Save Changes" at bounding box center [125, 266] width 45 height 10
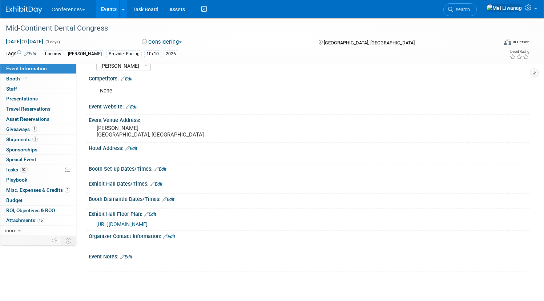
scroll to position [0, 0]
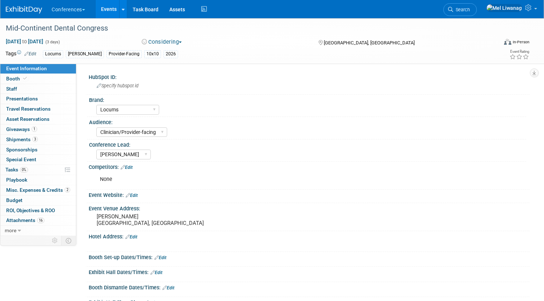
click at [138, 195] on link "Edit" at bounding box center [132, 195] width 12 height 5
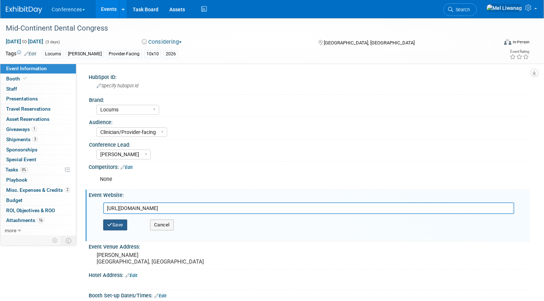
type input "[URL][DOMAIN_NAME]"
click at [127, 230] on button "Save" at bounding box center [115, 224] width 24 height 11
